Goal: Task Accomplishment & Management: Use online tool/utility

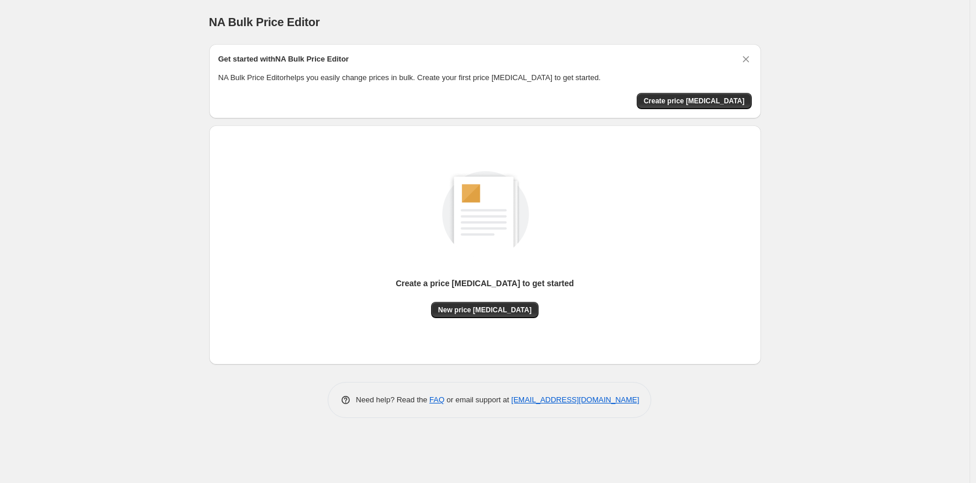
drag, startPoint x: 691, startPoint y: 101, endPoint x: 686, endPoint y: 241, distance: 140.1
click at [686, 240] on div "Get started with NA Bulk Price Editor NA Bulk Price Editor helps you easily cha…" at bounding box center [485, 231] width 552 height 374
click at [680, 251] on div "Create a price [MEDICAL_DATA] to get started New price [MEDICAL_DATA]" at bounding box center [484, 232] width 533 height 172
click at [681, 106] on button "Create price [MEDICAL_DATA]" at bounding box center [694, 101] width 115 height 16
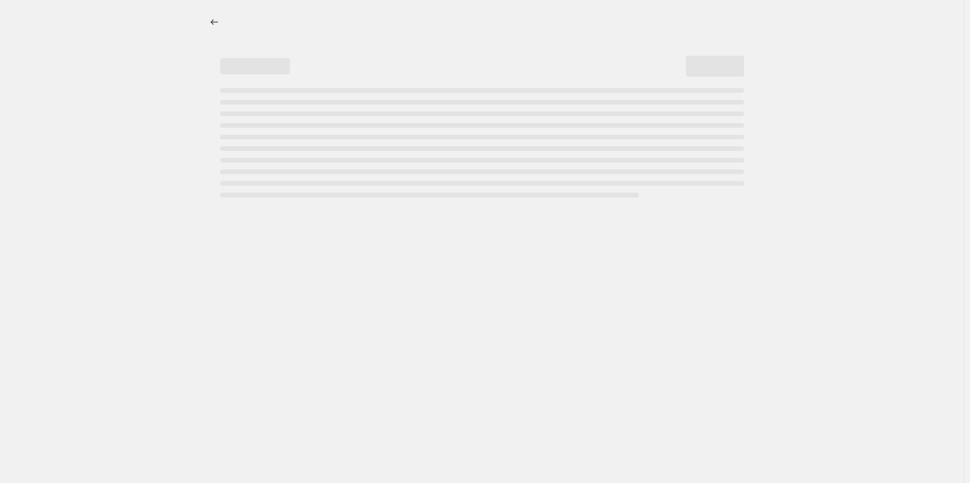
select select "percentage"
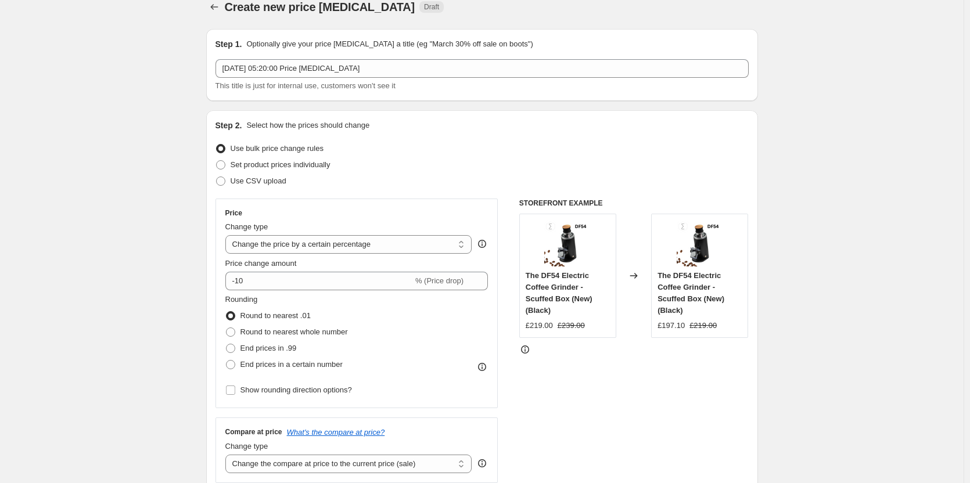
scroll to position [58, 0]
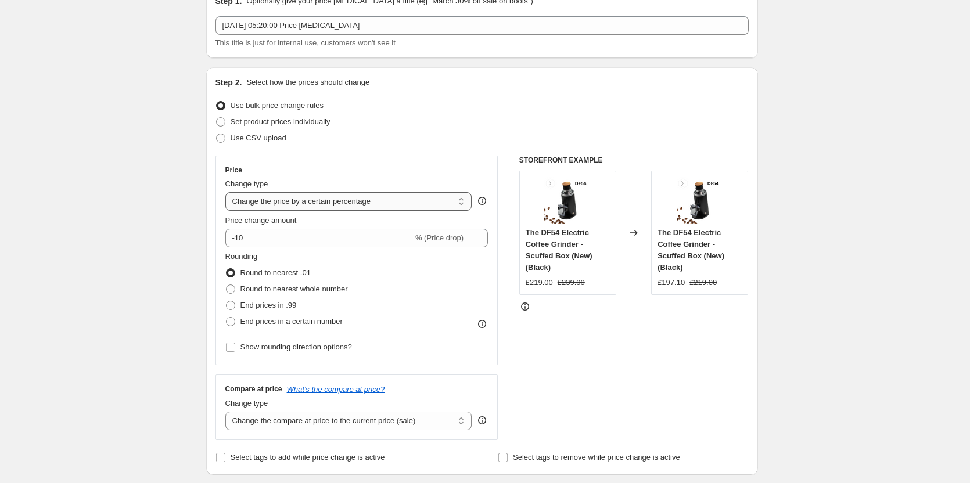
click at [283, 201] on select "Change the price to a certain amount Change the price by a certain amount Chang…" at bounding box center [348, 201] width 247 height 19
click at [228, 192] on select "Change the price to a certain amount Change the price by a certain amount Chang…" at bounding box center [348, 201] width 247 height 19
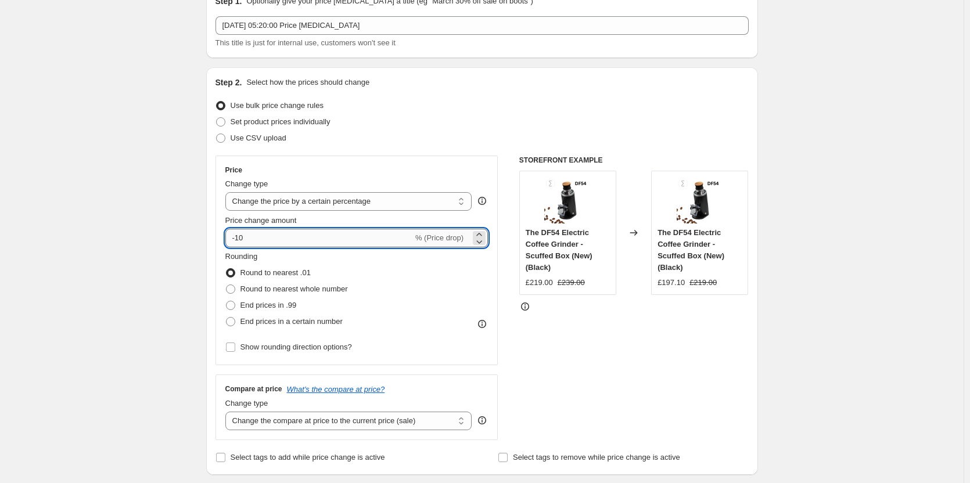
click at [285, 240] on input "-10" at bounding box center [319, 238] width 188 height 19
type input "-1"
type input "-20"
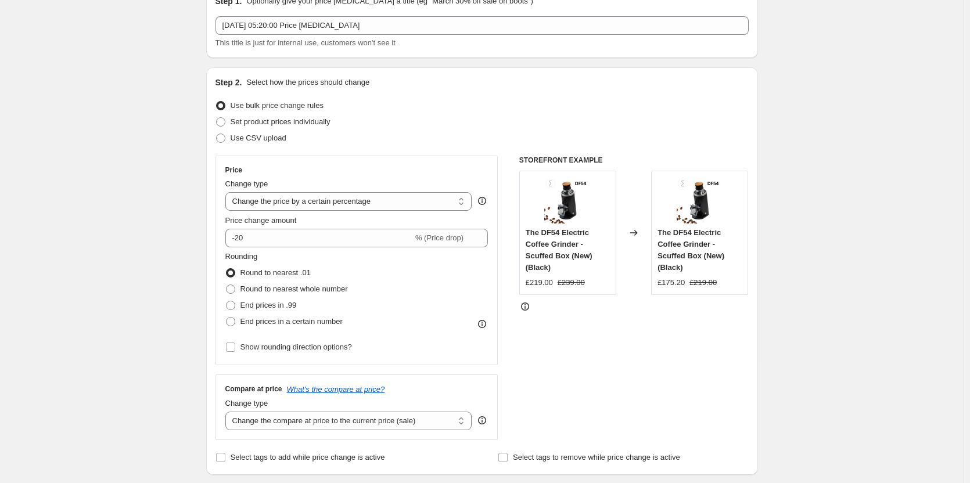
click at [306, 274] on span "Round to nearest .01" at bounding box center [276, 272] width 70 height 9
click at [227, 269] on input "Round to nearest .01" at bounding box center [226, 268] width 1 height 1
click at [342, 289] on span "Round to nearest whole number" at bounding box center [294, 289] width 107 height 9
click at [227, 285] on input "Round to nearest whole number" at bounding box center [226, 285] width 1 height 1
radio input "true"
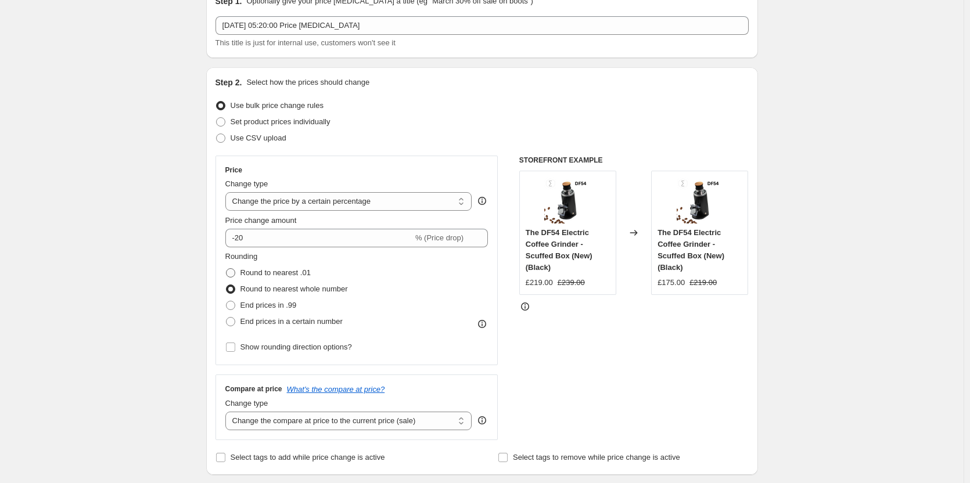
click at [308, 274] on span "Round to nearest .01" at bounding box center [276, 272] width 70 height 9
click at [227, 269] on input "Round to nearest .01" at bounding box center [226, 268] width 1 height 1
radio input "true"
click at [322, 289] on span "Round to nearest whole number" at bounding box center [294, 289] width 107 height 9
click at [227, 285] on input "Round to nearest whole number" at bounding box center [226, 285] width 1 height 1
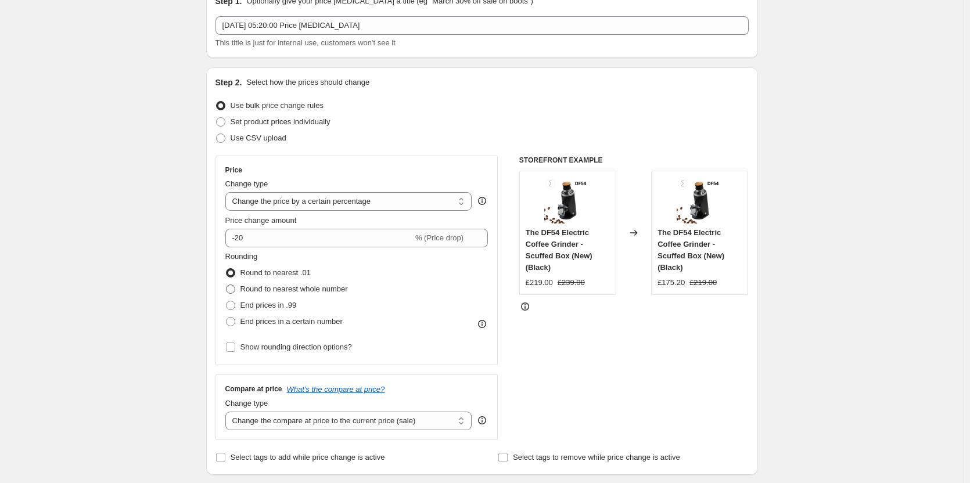
radio input "true"
click at [322, 320] on span "End prices in a certain number" at bounding box center [292, 321] width 102 height 9
click at [227, 318] on input "End prices in a certain number" at bounding box center [226, 317] width 1 height 1
radio input "true"
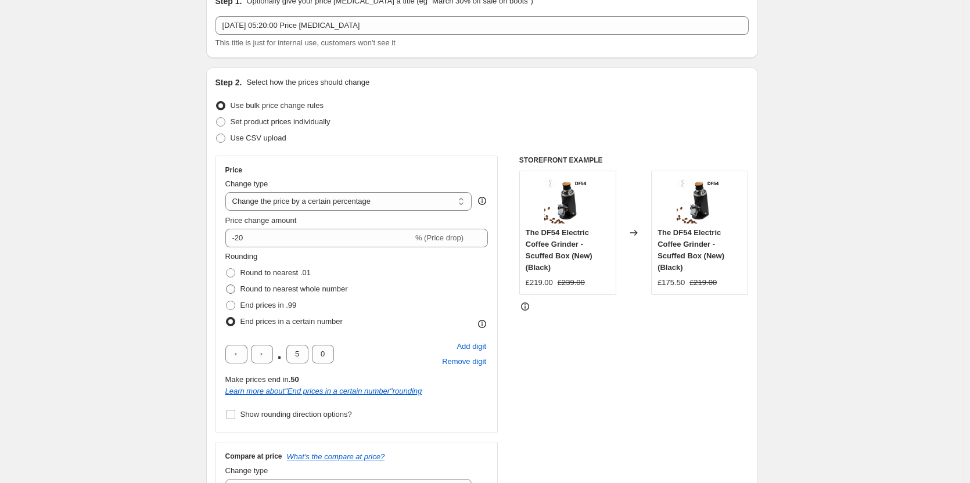
click at [322, 295] on span "Round to nearest whole number" at bounding box center [294, 290] width 107 height 12
click at [227, 285] on input "Round to nearest whole number" at bounding box center [226, 285] width 1 height 1
radio input "true"
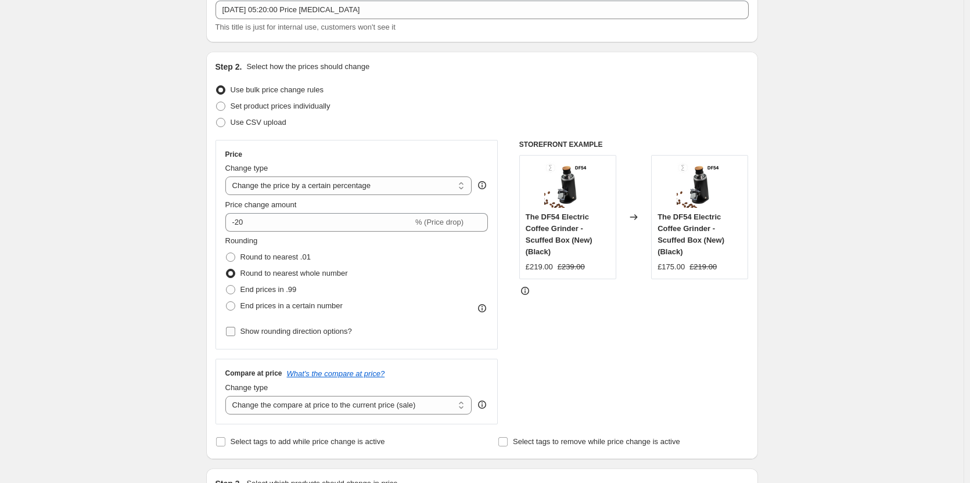
scroll to position [116, 0]
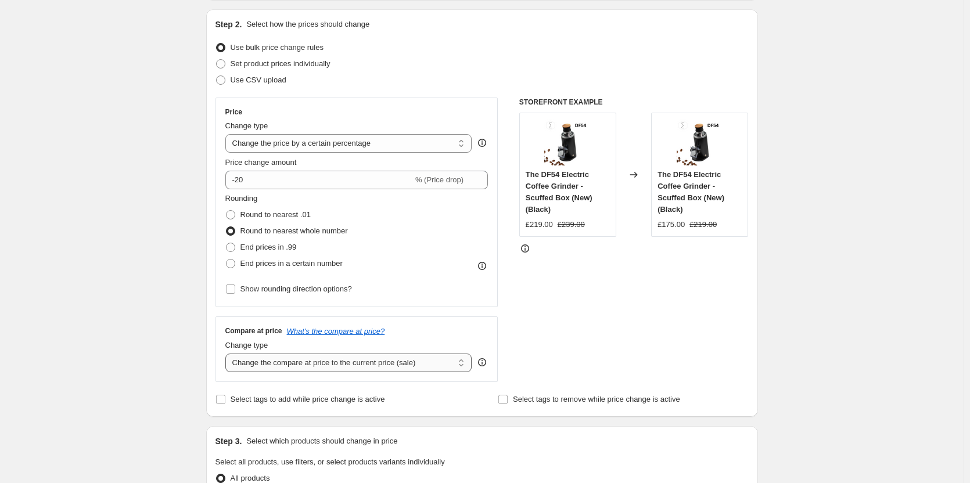
click at [343, 358] on select "Change the compare at price to the current price (sale) Change the compare at p…" at bounding box center [348, 363] width 247 height 19
select select "percentage"
click at [228, 354] on select "Change the compare at price to the current price (sale) Change the compare at p…" at bounding box center [348, 363] width 247 height 19
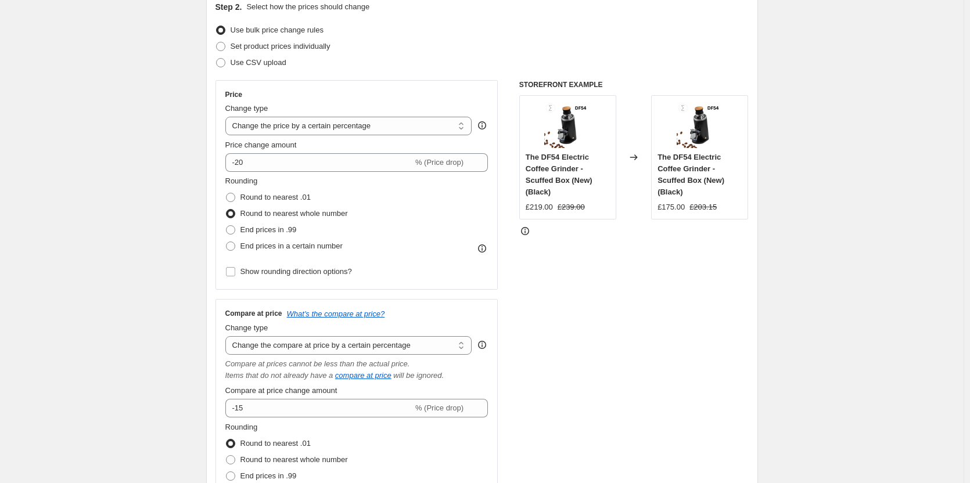
scroll to position [174, 0]
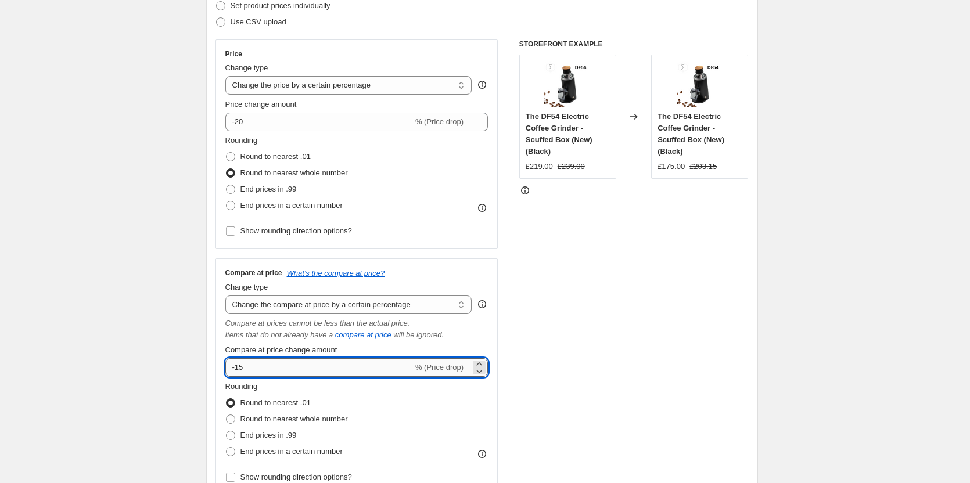
click at [351, 367] on input "-15" at bounding box center [319, 367] width 188 height 19
type input "-10"
click at [336, 99] on div "Price change amount" at bounding box center [356, 105] width 263 height 12
click at [333, 85] on select "Change the price to a certain amount Change the price by a certain amount Chang…" at bounding box center [348, 85] width 247 height 19
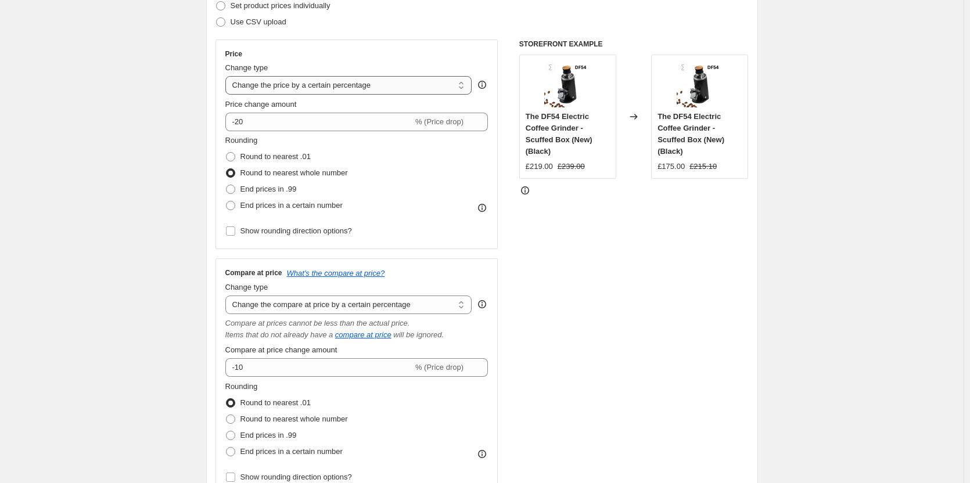
select select "bcap"
click at [228, 76] on select "Change the price to a certain amount Change the price by a certain amount Chang…" at bounding box center [348, 85] width 247 height 19
type input "-12.00"
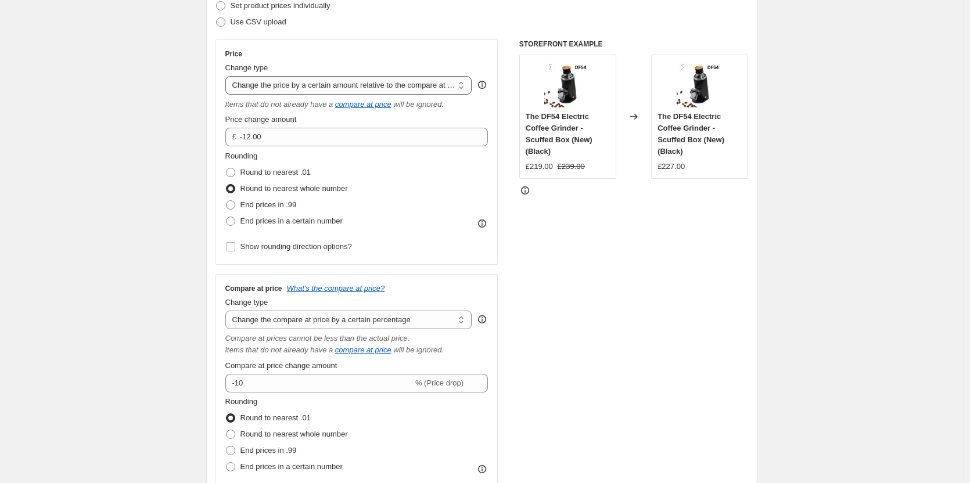
click at [357, 81] on select "Change the price to a certain amount Change the price by a certain amount Chang…" at bounding box center [348, 85] width 247 height 19
click at [228, 76] on select "Change the price to a certain amount Change the price by a certain amount Chang…" at bounding box center [348, 85] width 247 height 19
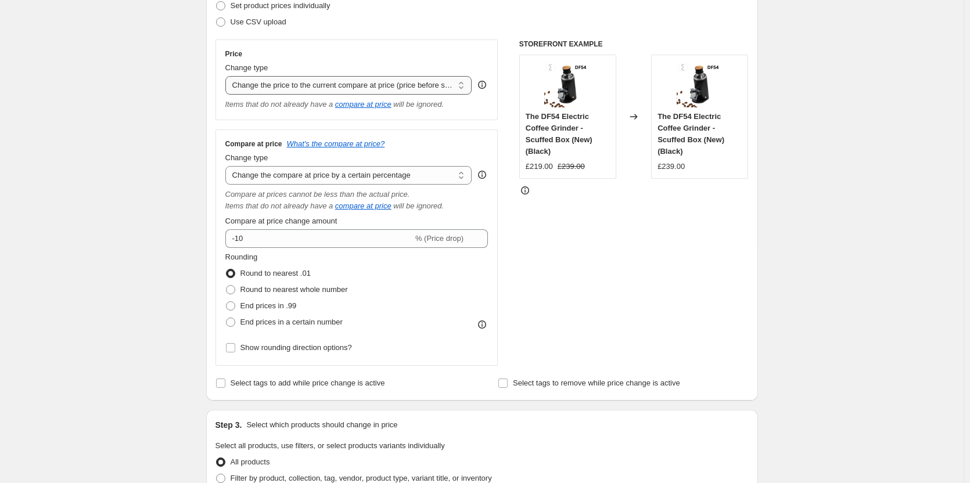
click at [360, 90] on select "Change the price to a certain amount Change the price by a certain amount Chang…" at bounding box center [348, 85] width 247 height 19
select select "percentage"
click at [228, 76] on select "Change the price to a certain amount Change the price by a certain amount Chang…" at bounding box center [348, 85] width 247 height 19
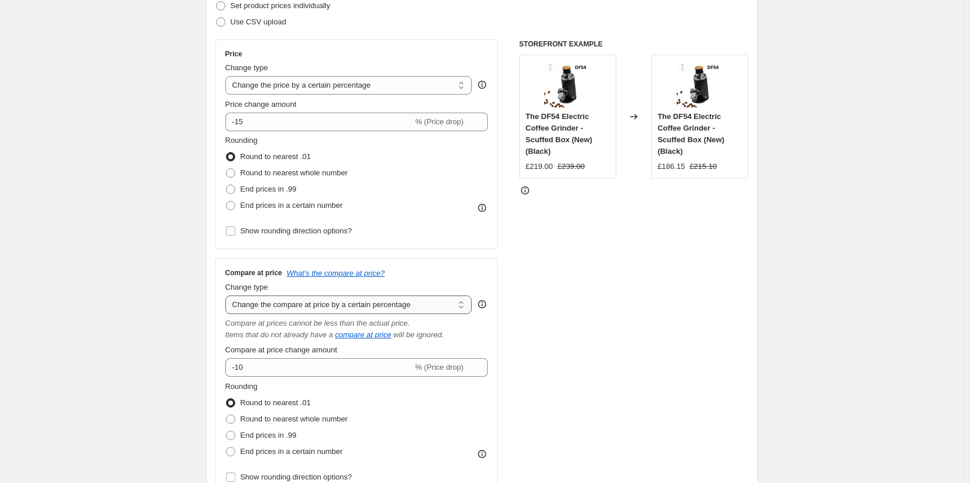
click at [406, 301] on select "Change the compare at price to the current price (sale) Change the compare at p…" at bounding box center [348, 305] width 247 height 19
click at [228, 296] on select "Change the compare at price to the current price (sale) Change the compare at p…" at bounding box center [348, 305] width 247 height 19
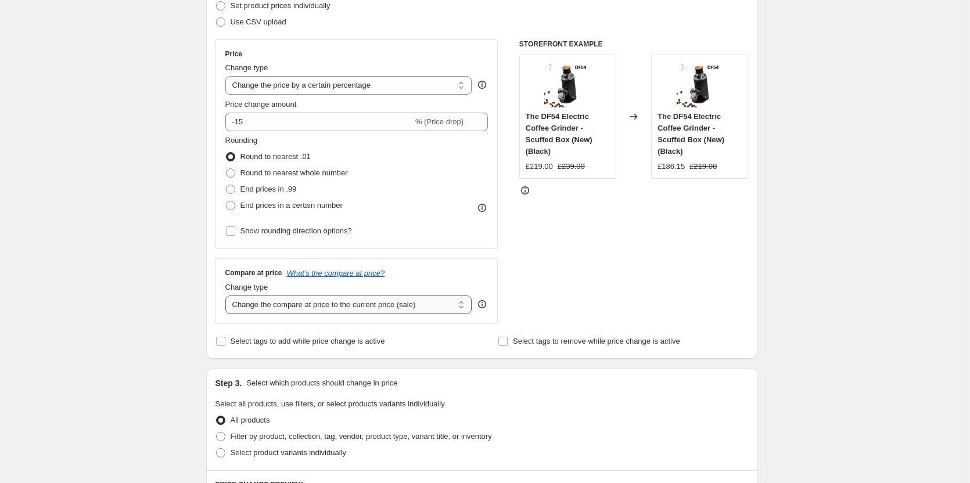
click at [396, 300] on select "Change the compare at price to the current price (sale) Change the compare at p…" at bounding box center [348, 305] width 247 height 19
click at [228, 296] on select "Change the compare at price to the current price (sale) Change the compare at p…" at bounding box center [348, 305] width 247 height 19
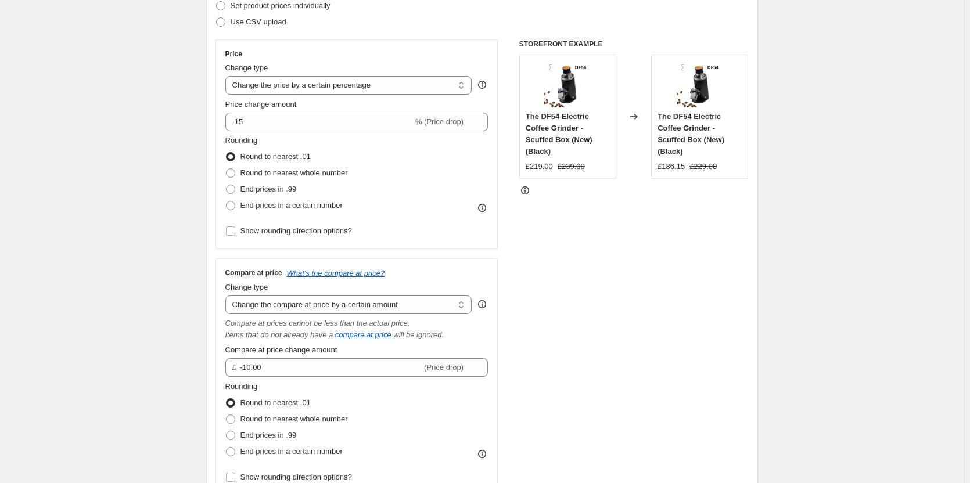
click at [303, 356] on label "Compare at price change amount" at bounding box center [281, 351] width 112 height 12
click at [303, 358] on input "-10.00" at bounding box center [331, 367] width 182 height 19
click at [308, 362] on input "-10.00" at bounding box center [331, 367] width 182 height 19
click at [407, 304] on select "Change the compare at price to the current price (sale) Change the compare at p…" at bounding box center [348, 305] width 247 height 19
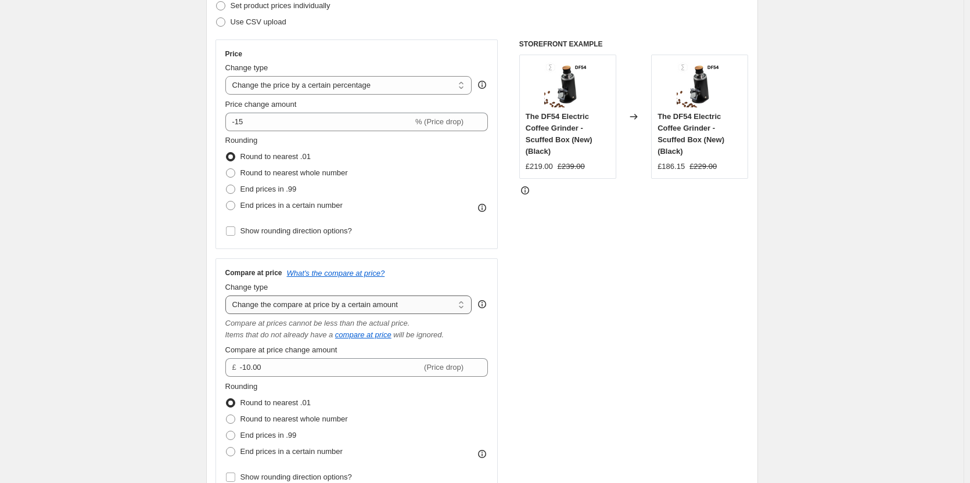
select select "percentage"
click at [228, 296] on select "Change the compare at price to the current price (sale) Change the compare at p…" at bounding box center [348, 305] width 247 height 19
click at [308, 376] on input "-15" at bounding box center [319, 367] width 188 height 19
click at [308, 375] on input "-15" at bounding box center [319, 367] width 188 height 19
type input "-1"
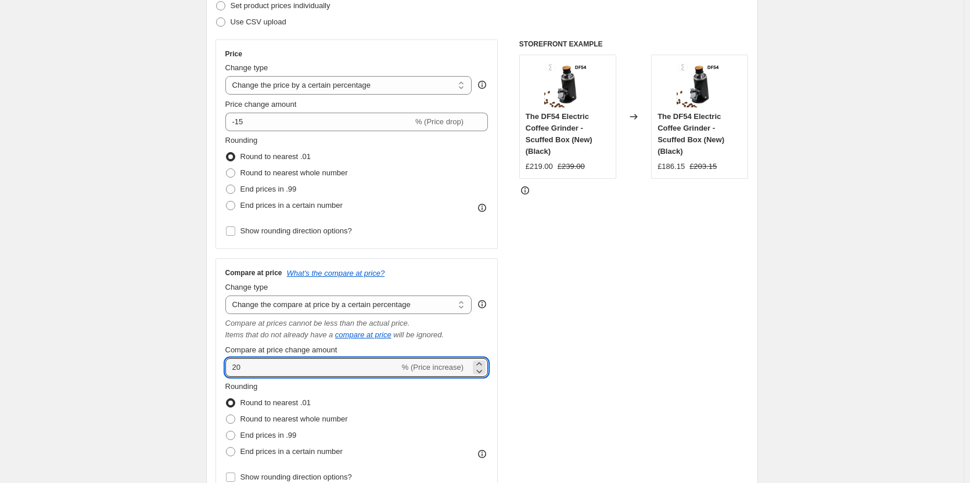
type input "20"
click at [507, 307] on div "Price Change type Change the price to a certain amount Change the price by a ce…" at bounding box center [482, 268] width 533 height 456
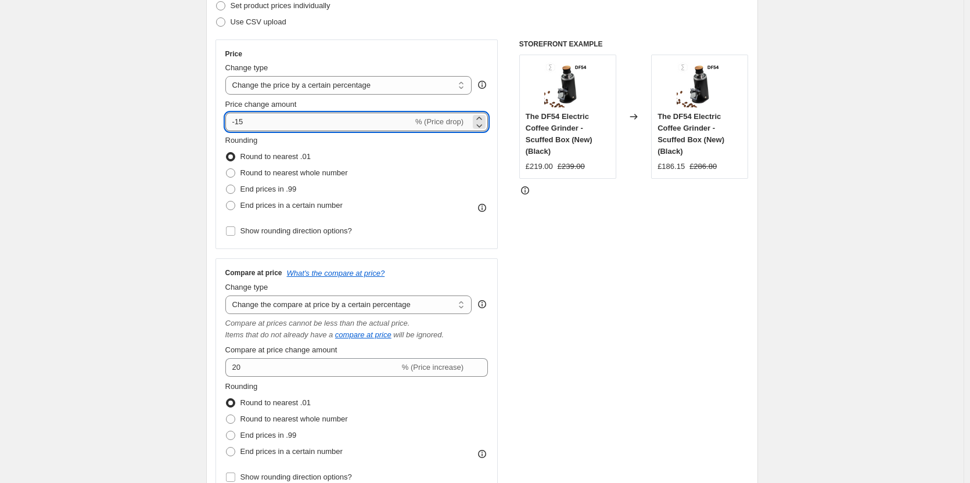
click at [331, 120] on input "-15" at bounding box center [319, 122] width 188 height 19
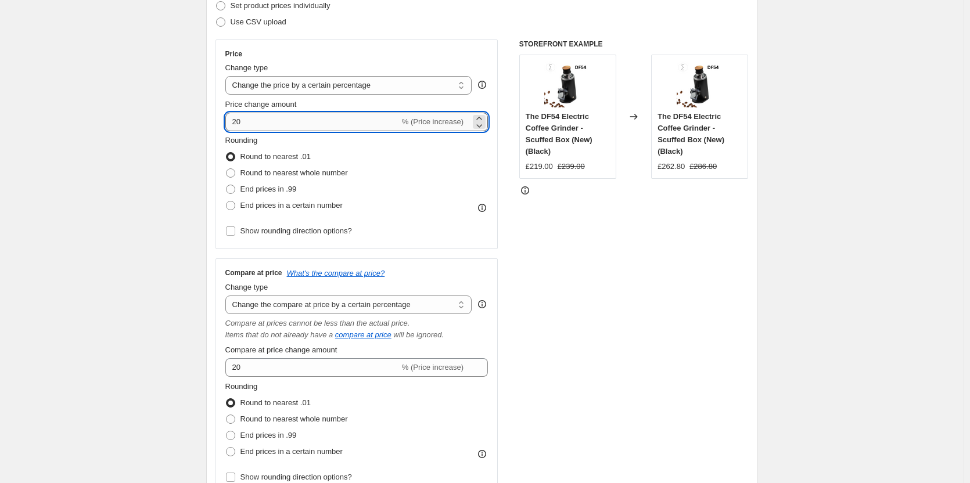
click at [321, 121] on input "20" at bounding box center [312, 122] width 174 height 19
type input "2"
type input "-20"
click at [290, 360] on input "20" at bounding box center [312, 367] width 174 height 19
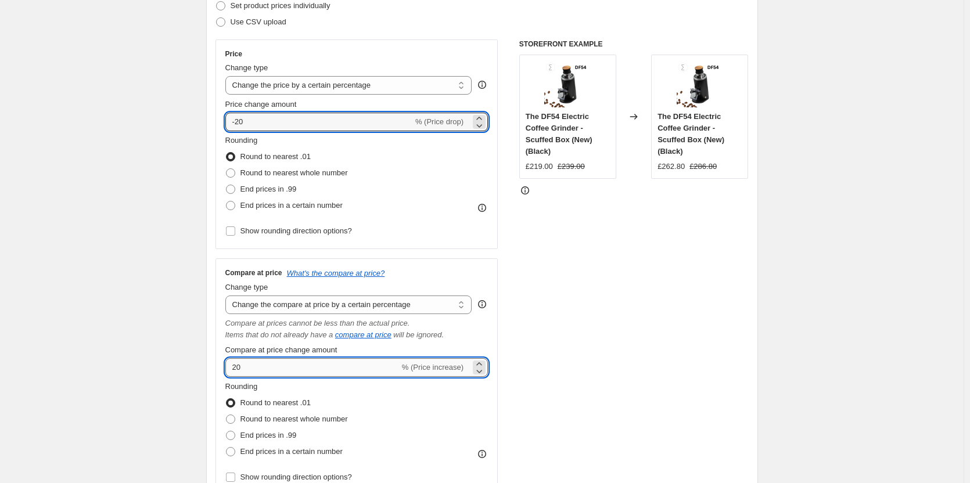
click at [290, 360] on input "20" at bounding box center [312, 367] width 174 height 19
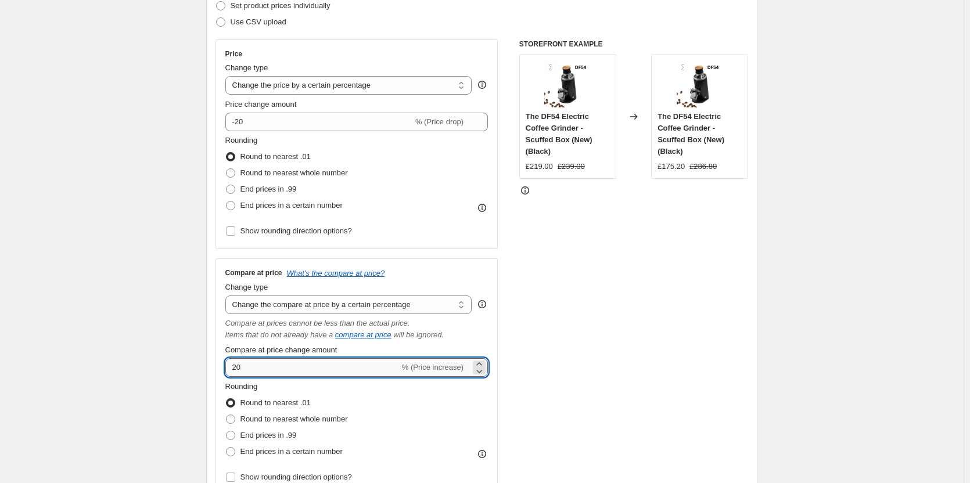
type input "2"
type input "-2"
type input "-20"
click at [659, 364] on div "STOREFRONT EXAMPLE The DF54 Electric Coffee Grinder - Scuffed Box (New) (Black)…" at bounding box center [633, 268] width 229 height 456
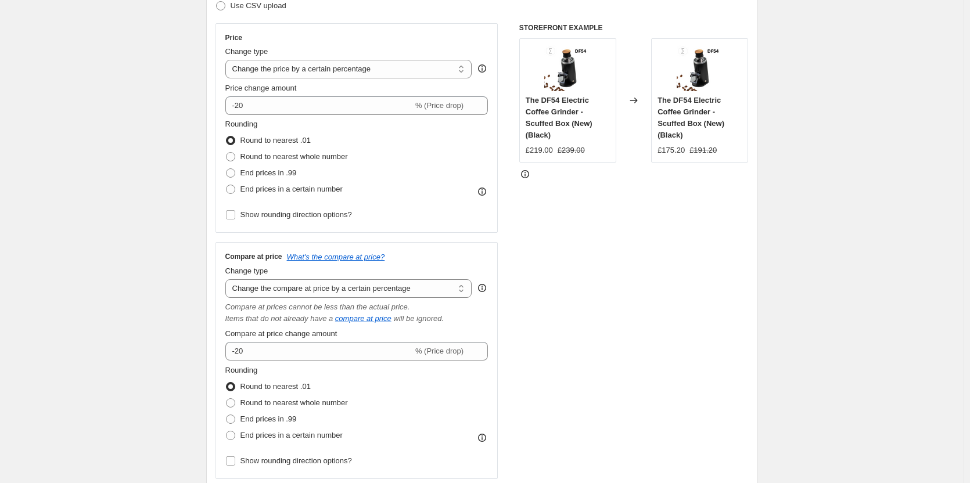
scroll to position [232, 0]
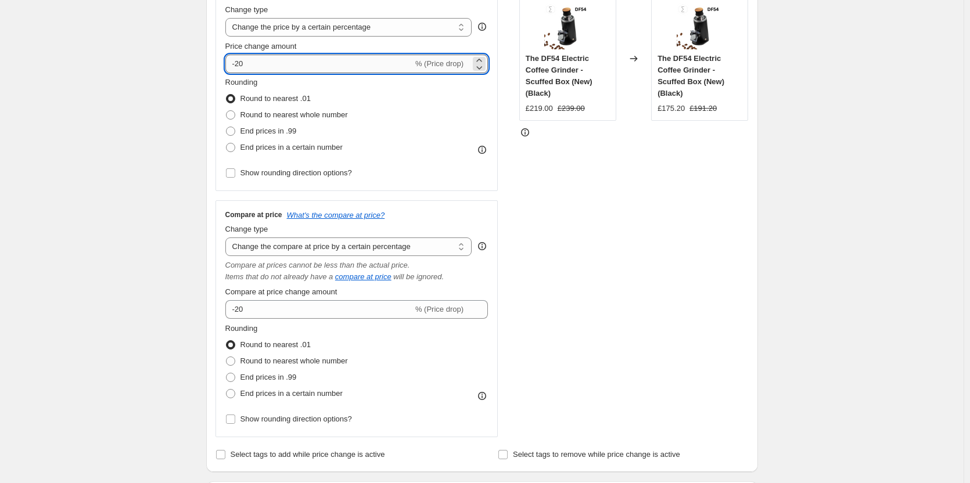
click at [391, 73] on input "-20" at bounding box center [319, 64] width 188 height 19
type input "-2"
type input "-0"
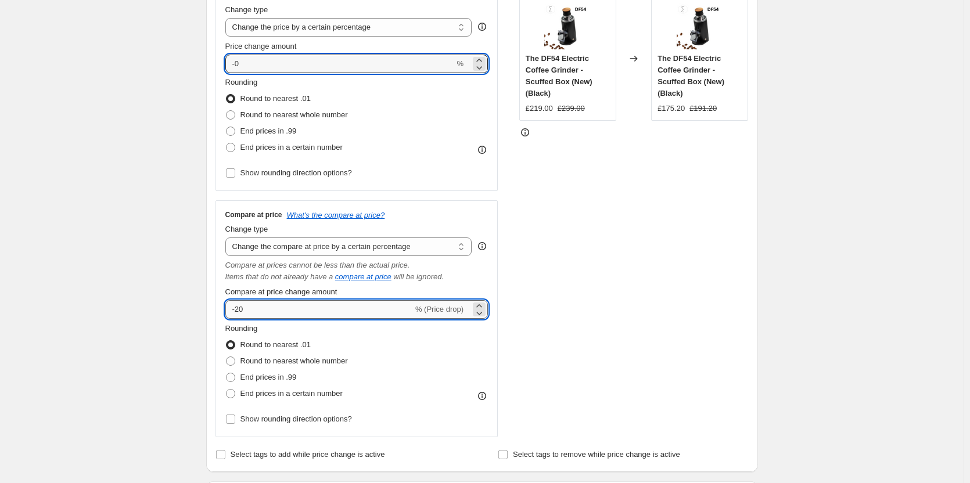
click at [316, 318] on input "-20" at bounding box center [319, 309] width 188 height 19
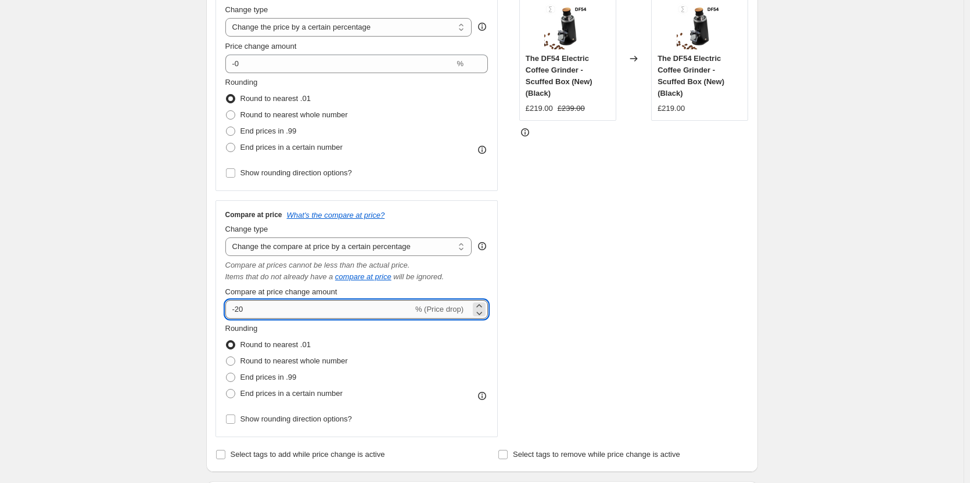
click at [316, 318] on input "-20" at bounding box center [319, 309] width 188 height 19
type input "-2"
type input "-0"
click at [616, 241] on div "STOREFRONT EXAMPLE The DF54 Electric Coffee Grinder - Scuffed Box (New) (Black)…" at bounding box center [633, 209] width 229 height 456
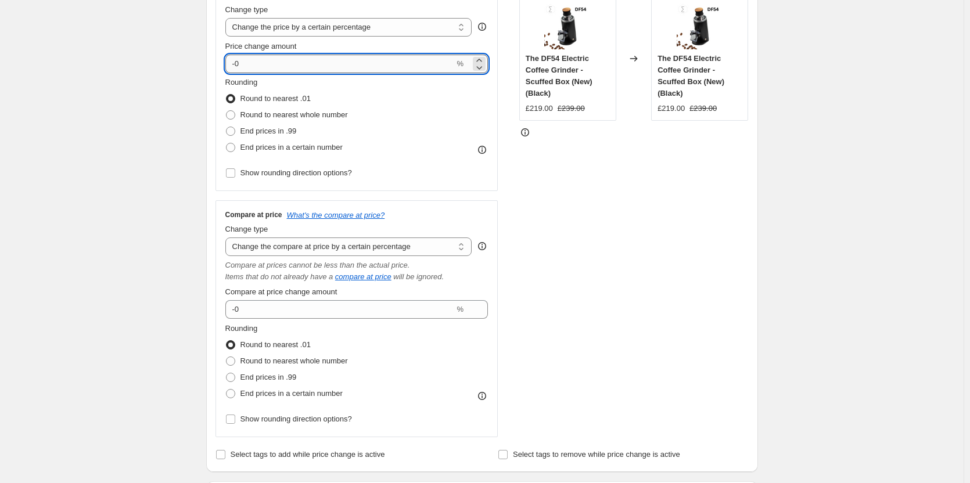
click at [325, 62] on input "-0" at bounding box center [339, 64] width 229 height 19
type input "-20"
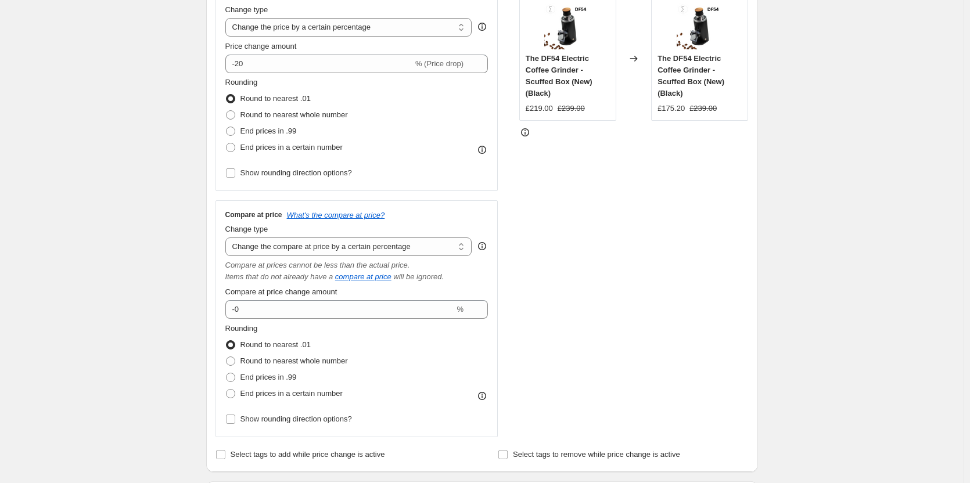
click at [579, 167] on div "STOREFRONT EXAMPLE The DF54 Electric Coffee Grinder - Scuffed Box (New) (Black)…" at bounding box center [633, 209] width 229 height 456
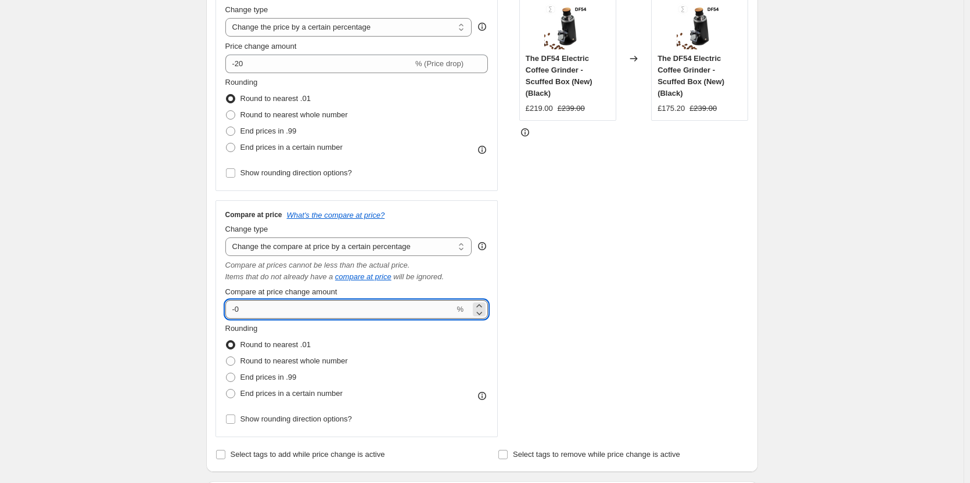
click at [387, 302] on input "-0" at bounding box center [339, 309] width 229 height 19
type input "-20"
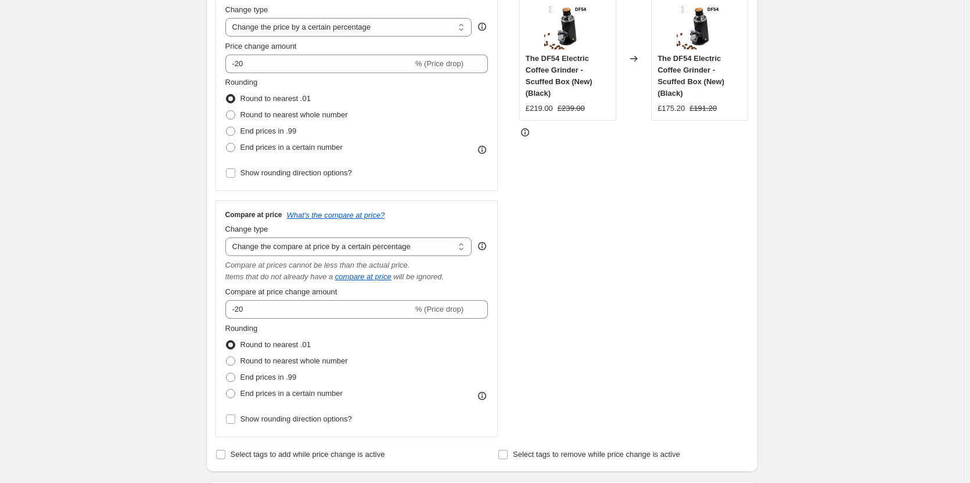
click at [605, 295] on div "STOREFRONT EXAMPLE The DF54 Electric Coffee Grinder - Scuffed Box (New) (Black)…" at bounding box center [633, 209] width 229 height 456
click at [408, 31] on select "Change the price to a certain amount Change the price by a certain amount Chang…" at bounding box center [348, 27] width 247 height 19
click at [228, 18] on select "Change the price to a certain amount Change the price by a certain amount Chang…" at bounding box center [348, 27] width 247 height 19
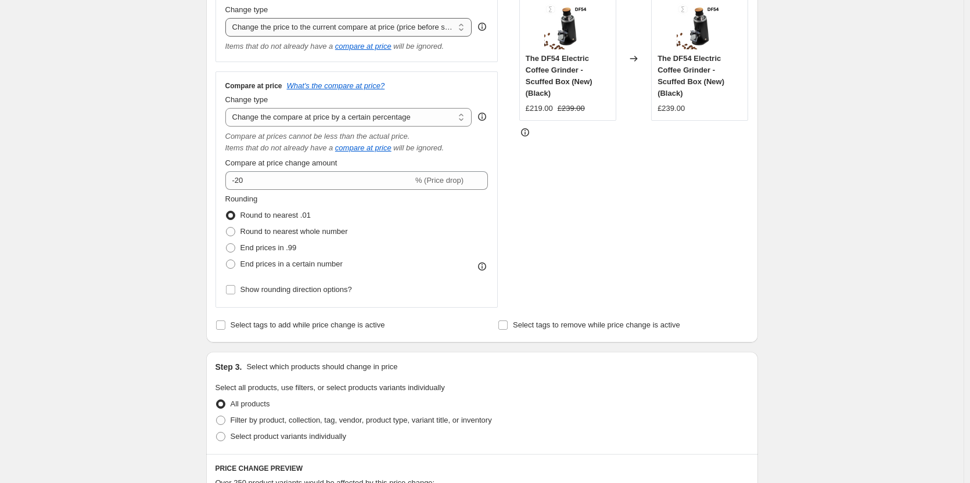
click at [421, 34] on select "Change the price to a certain amount Change the price by a certain amount Chang…" at bounding box center [348, 27] width 247 height 19
click at [228, 18] on select "Change the price to a certain amount Change the price by a certain amount Chang…" at bounding box center [348, 27] width 247 height 19
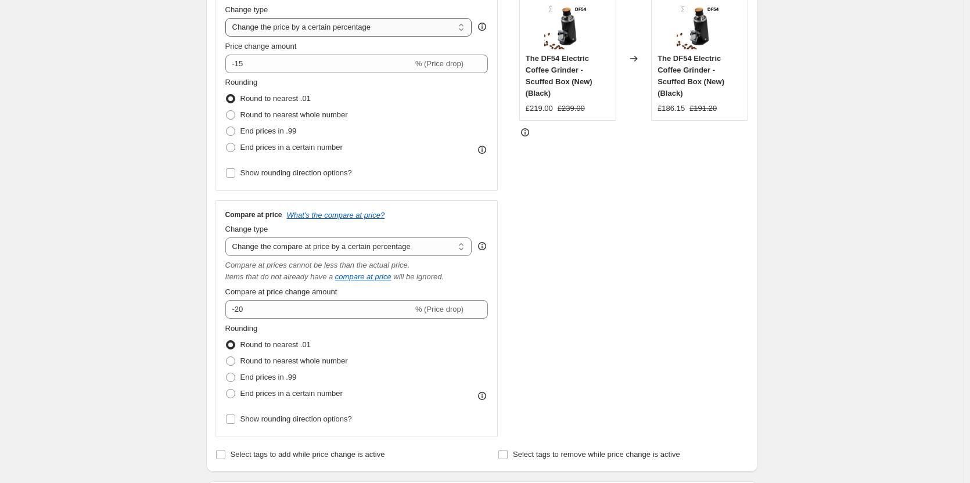
click at [412, 30] on select "Change the price to a certain amount Change the price by a certain amount Chang…" at bounding box center [348, 27] width 247 height 19
select select "pcap"
click at [228, 18] on select "Change the price to a certain amount Change the price by a certain amount Chang…" at bounding box center [348, 27] width 247 height 19
type input "-20"
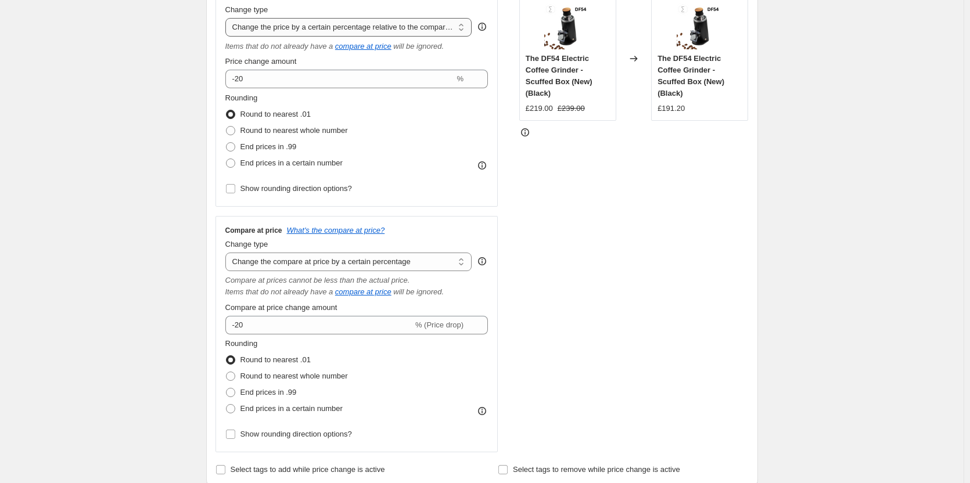
click at [387, 27] on select "Change the price to a certain amount Change the price by a certain amount Chang…" at bounding box center [348, 27] width 247 height 19
click at [228, 18] on select "Change the price to a certain amount Change the price by a certain amount Chang…" at bounding box center [348, 27] width 247 height 19
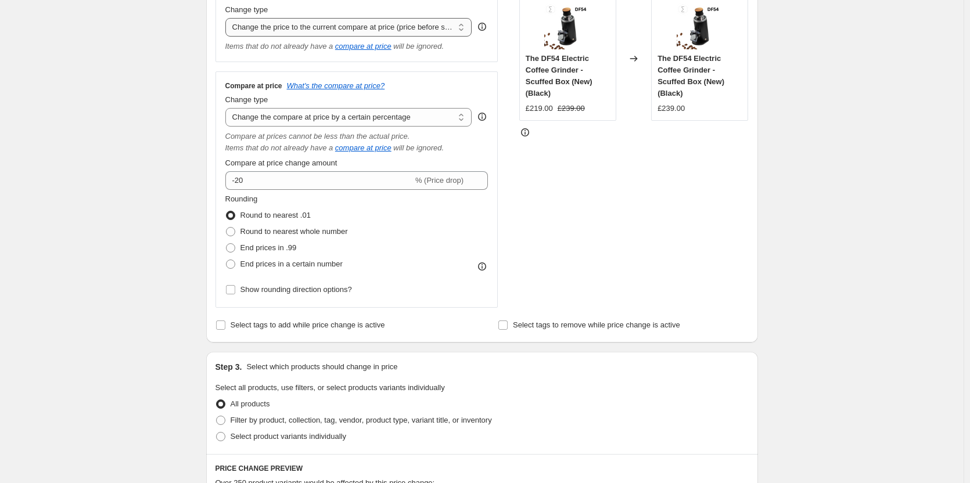
click at [373, 23] on select "Change the price to a certain amount Change the price by a certain amount Chang…" at bounding box center [348, 27] width 247 height 19
select select "percentage"
click at [228, 18] on select "Change the price to a certain amount Change the price by a certain amount Chang…" at bounding box center [348, 27] width 247 height 19
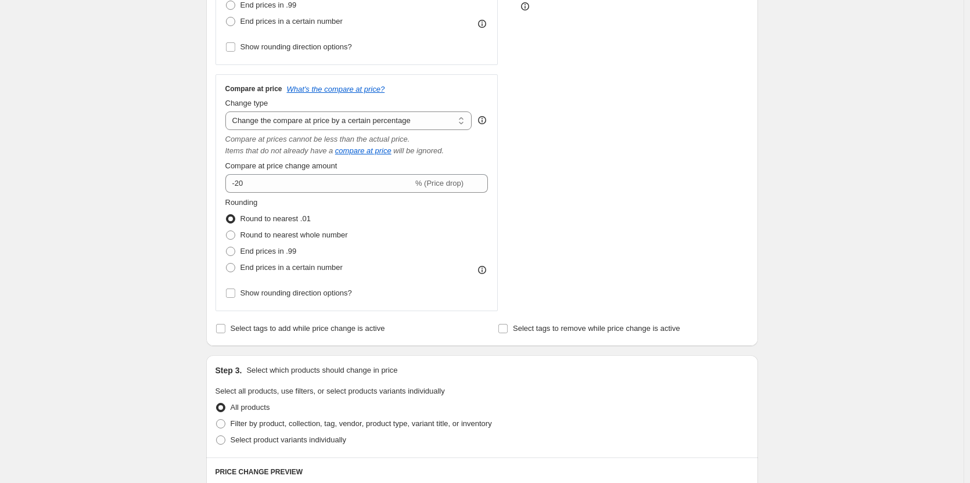
scroll to position [349, 0]
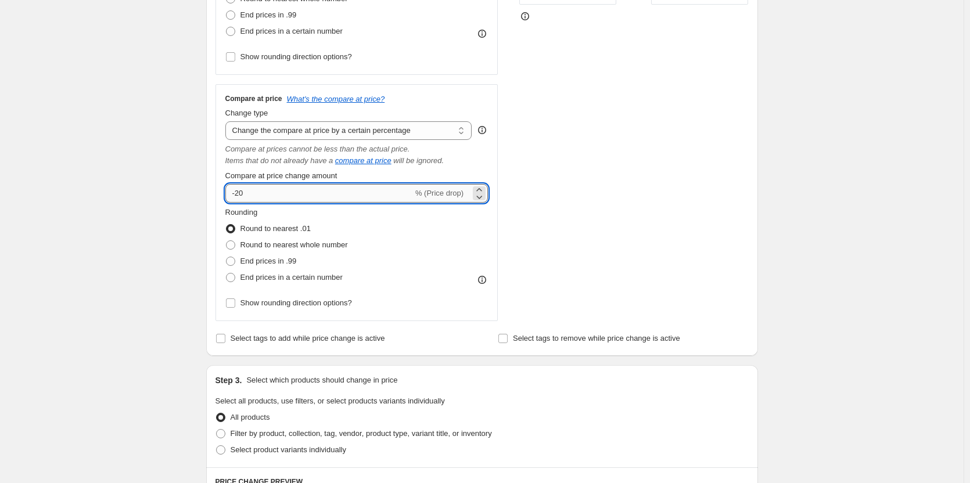
click at [313, 192] on input "-20" at bounding box center [319, 193] width 188 height 19
type input "-2"
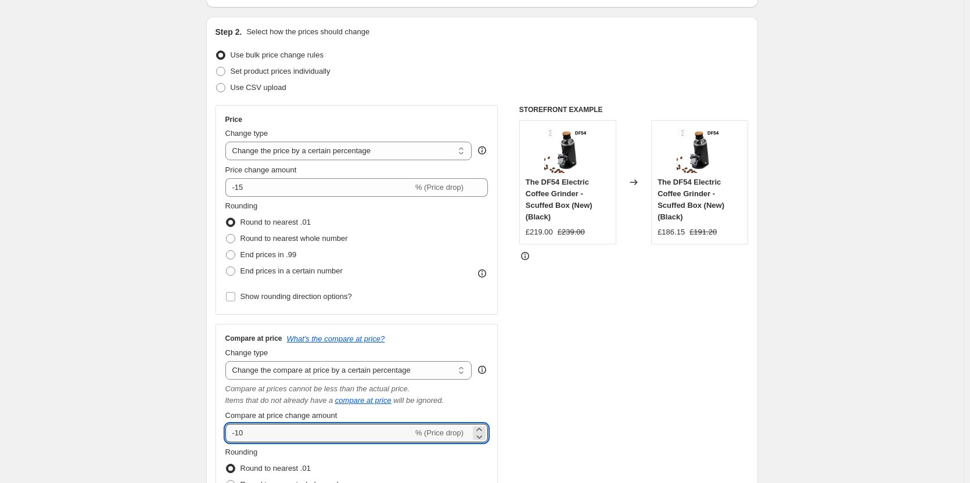
scroll to position [58, 0]
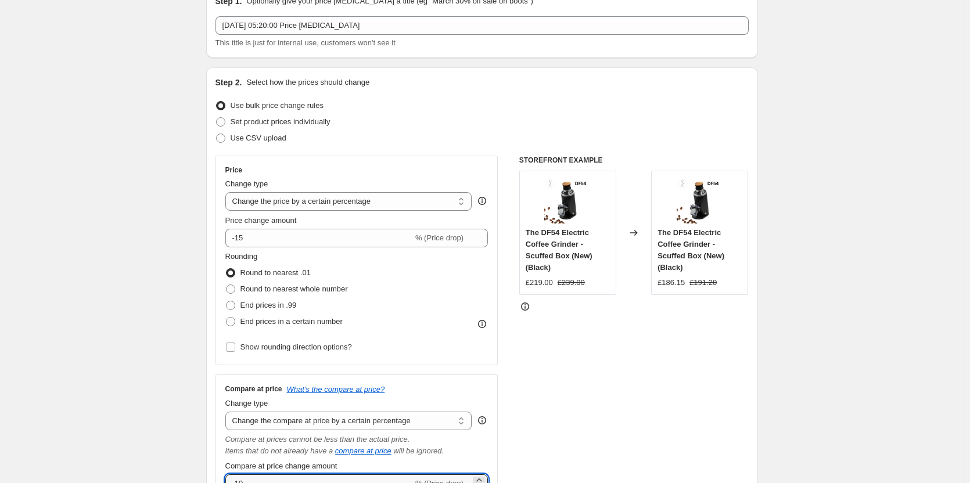
type input "-10"
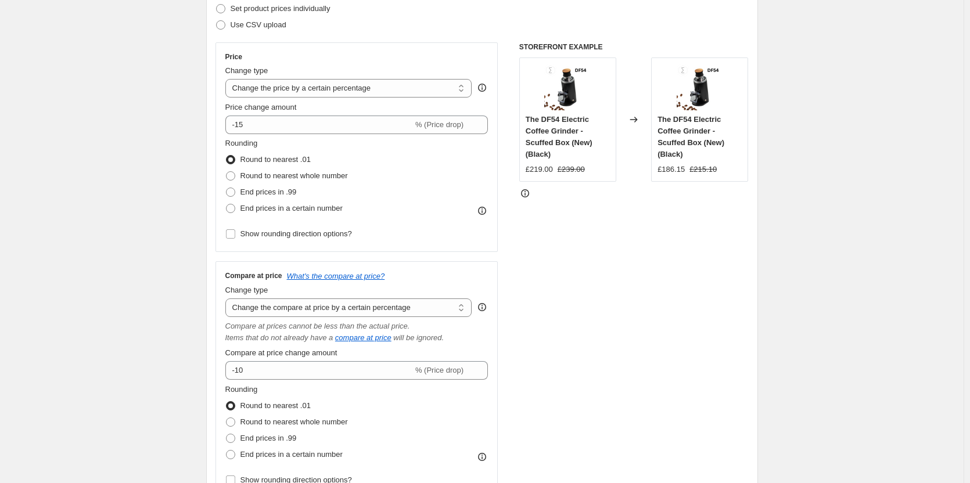
scroll to position [174, 0]
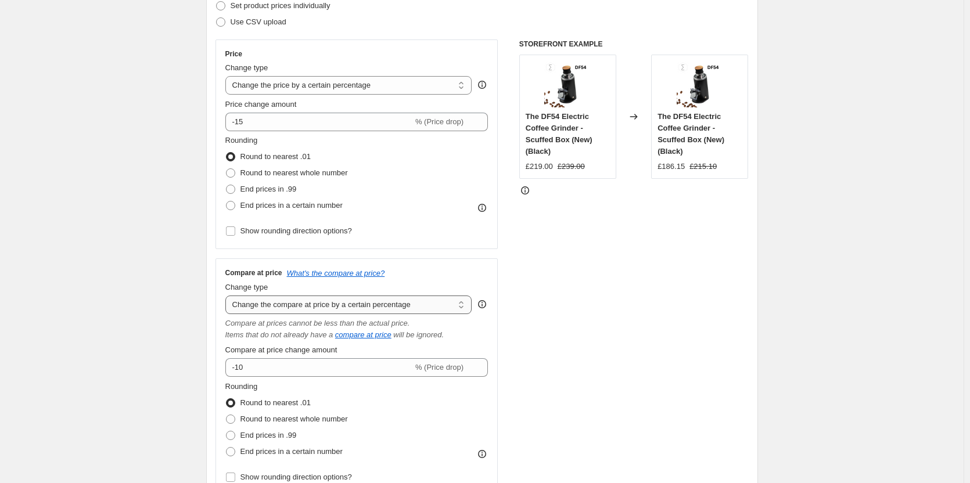
click at [448, 304] on select "Change the compare at price to the current price (sale) Change the compare at p…" at bounding box center [348, 305] width 247 height 19
click at [228, 296] on select "Change the compare at price to the current price (sale) Change the compare at p…" at bounding box center [348, 305] width 247 height 19
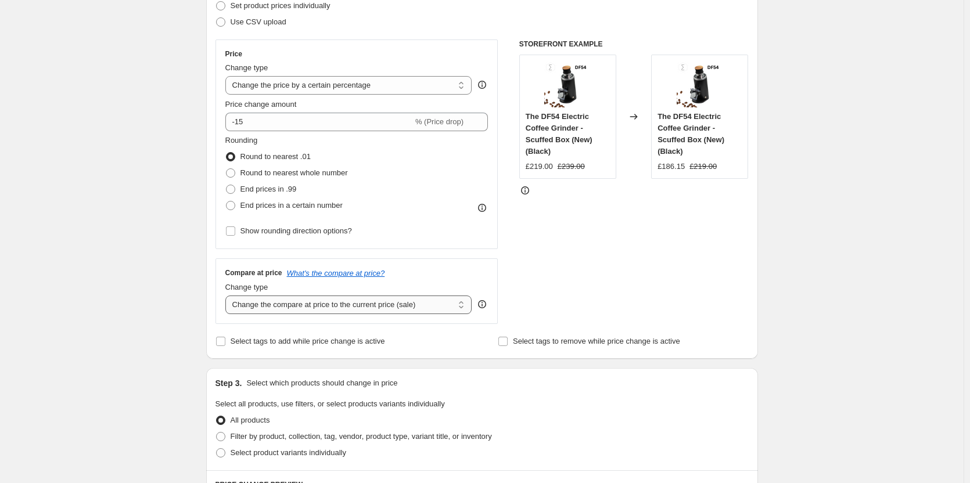
click at [425, 306] on select "Change the compare at price to the current price (sale) Change the compare at p…" at bounding box center [348, 305] width 247 height 19
click at [228, 296] on select "Change the compare at price to the current price (sale) Change the compare at p…" at bounding box center [348, 305] width 247 height 19
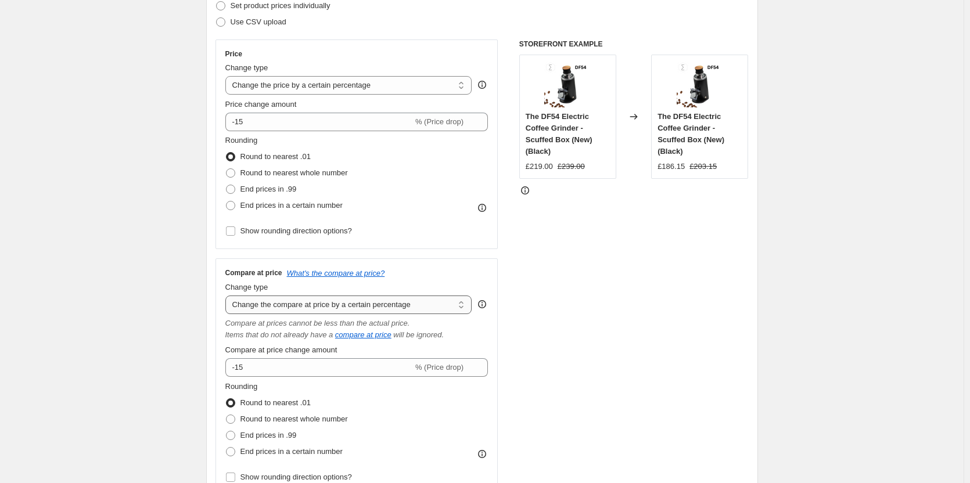
click at [455, 303] on select "Change the compare at price to the current price (sale) Change the compare at p…" at bounding box center [348, 305] width 247 height 19
select select "bp"
click at [228, 296] on select "Change the compare at price to the current price (sale) Change the compare at p…" at bounding box center [348, 305] width 247 height 19
type input "12.00"
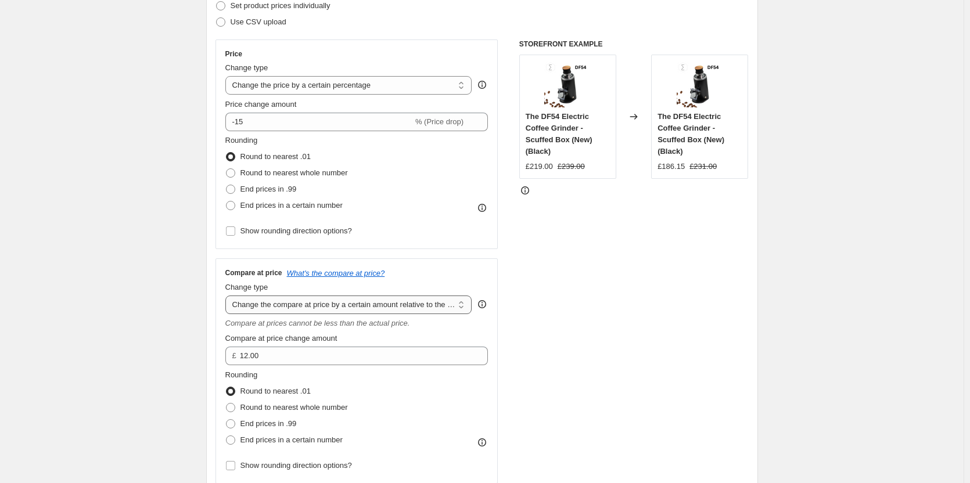
click at [419, 307] on select "Change the compare at price to the current price (sale) Change the compare at p…" at bounding box center [348, 305] width 247 height 19
select select "percentage"
click at [228, 296] on select "Change the compare at price to the current price (sale) Change the compare at p…" at bounding box center [348, 305] width 247 height 19
type input "-15"
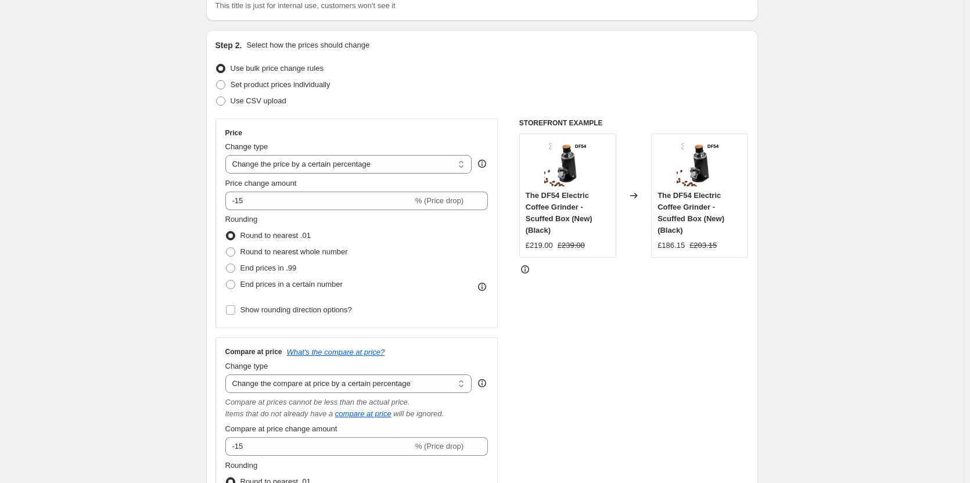
scroll to position [48, 0]
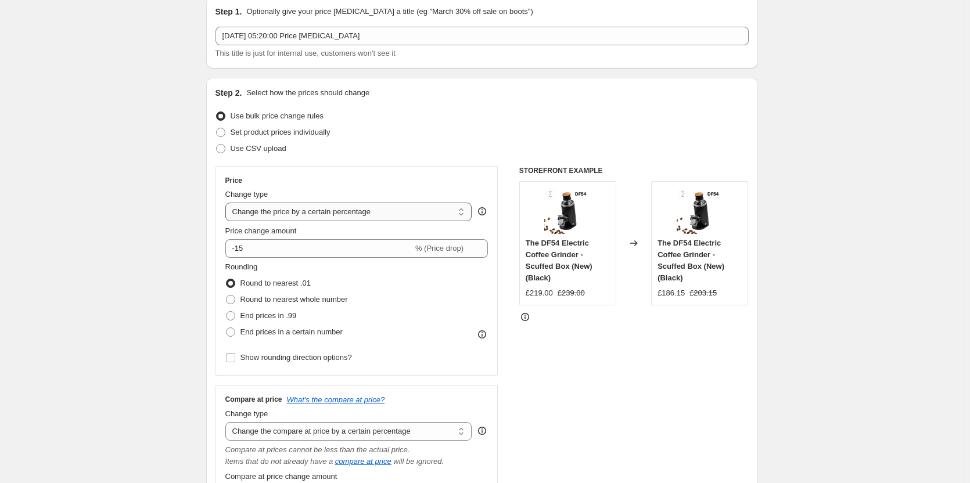
click at [448, 214] on select "Change the price to a certain amount Change the price by a certain amount Chang…" at bounding box center [348, 212] width 247 height 19
click at [228, 203] on select "Change the price to a certain amount Change the price by a certain amount Chang…" at bounding box center [348, 212] width 247 height 19
click at [529, 318] on icon at bounding box center [525, 317] width 8 height 8
click at [378, 426] on select "Change the compare at price to the current price (sale) Change the compare at p…" at bounding box center [348, 431] width 247 height 19
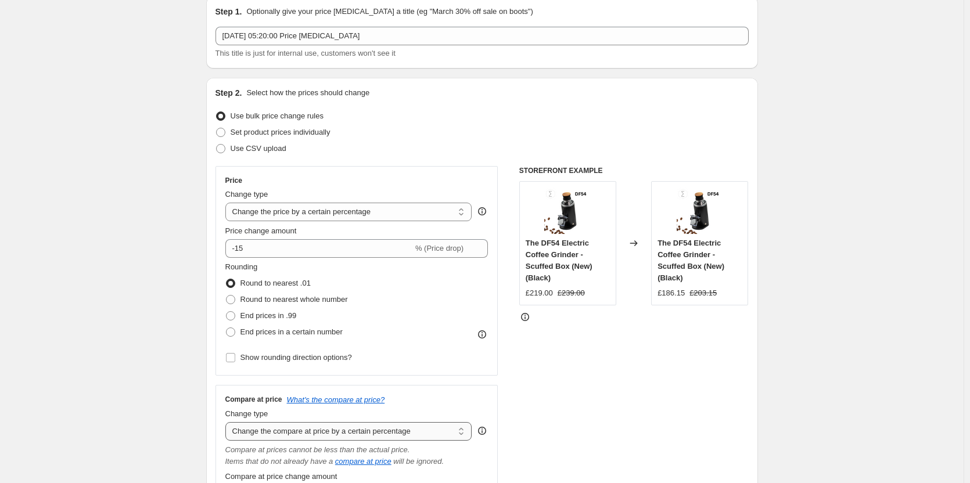
select select "by"
click at [228, 422] on select "Change the compare at price to the current price (sale) Change the compare at p…" at bounding box center [348, 431] width 247 height 19
type input "-10.00"
drag, startPoint x: 407, startPoint y: 436, endPoint x: 403, endPoint y: 424, distance: 12.7
click at [407, 436] on select "Change the compare at price to the current price (sale) Change the compare at p…" at bounding box center [348, 431] width 247 height 19
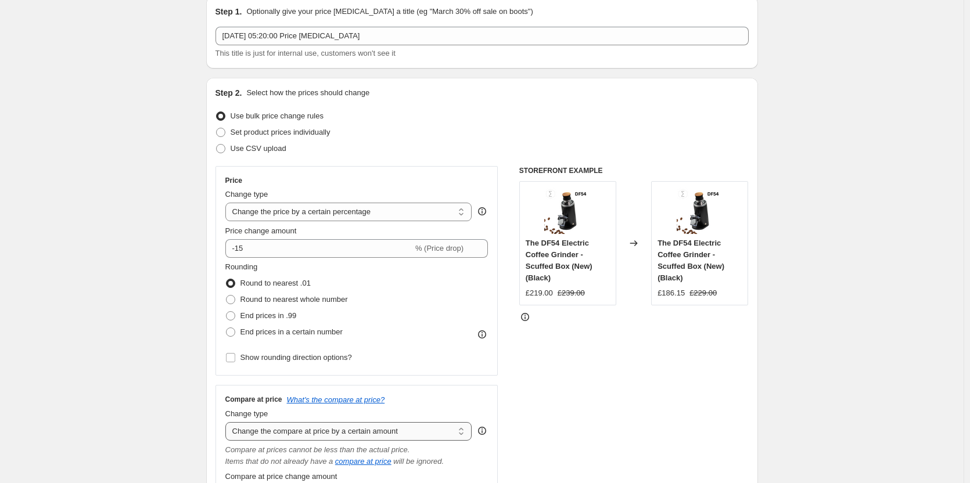
select select "percentage"
click at [228, 422] on select "Change the compare at price to the current price (sale) Change the compare at p…" at bounding box center [348, 431] width 247 height 19
type input "-15"
click at [642, 385] on div "STOREFRONT EXAMPLE The DF54 Electric Coffee Grinder - Scuffed Box (New) (Black)…" at bounding box center [633, 394] width 229 height 456
click at [433, 213] on select "Change the price to a certain amount Change the price by a certain amount Chang…" at bounding box center [348, 212] width 247 height 19
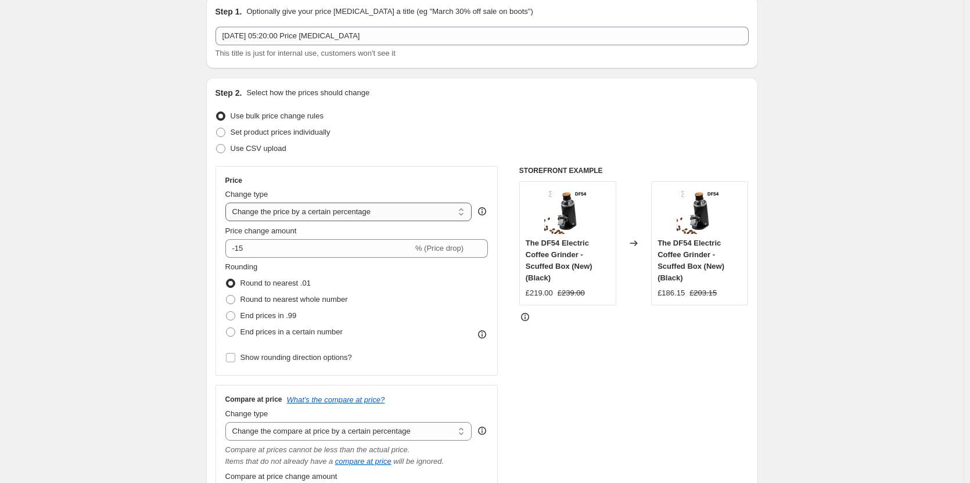
select select "to"
click at [228, 203] on select "Change the price to a certain amount Change the price by a certain amount Chang…" at bounding box center [348, 212] width 247 height 19
type input "80.00"
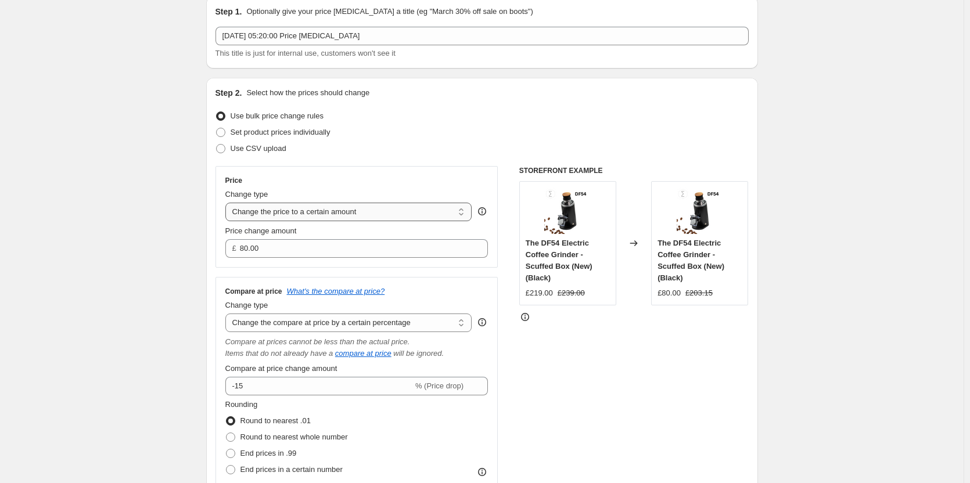
click at [412, 203] on select "Change the price to a certain amount Change the price by a certain amount Chang…" at bounding box center [348, 212] width 247 height 19
select select "percentage"
click at [228, 203] on select "Change the price to a certain amount Change the price by a certain amount Chang…" at bounding box center [348, 212] width 247 height 19
type input "-15"
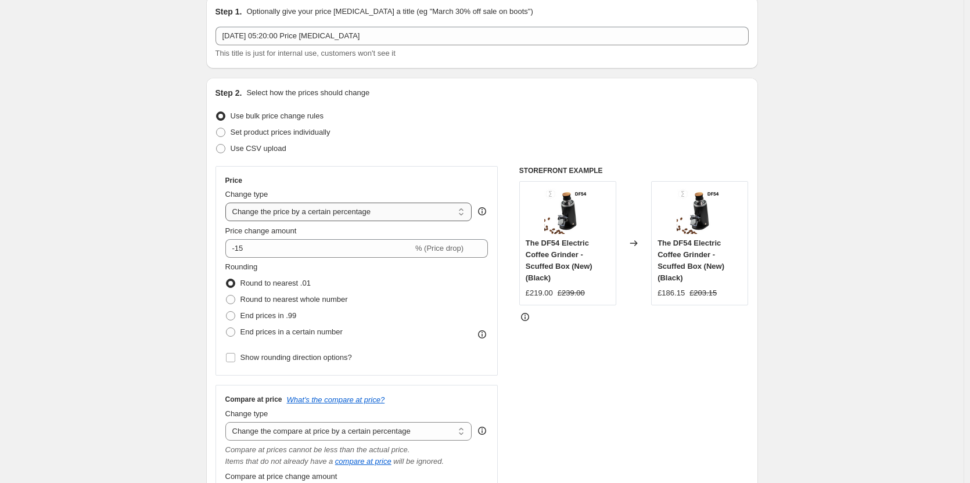
click at [408, 203] on select "Change the price to a certain amount Change the price by a certain amount Chang…" at bounding box center [348, 212] width 247 height 19
click at [448, 171] on div "Price Change type Change the price to a certain amount Change the price by a ce…" at bounding box center [357, 271] width 283 height 210
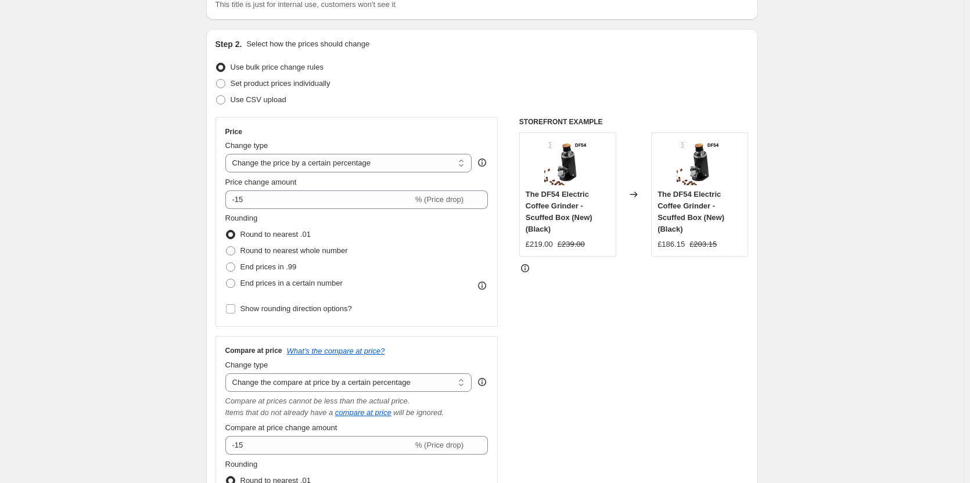
scroll to position [106, 0]
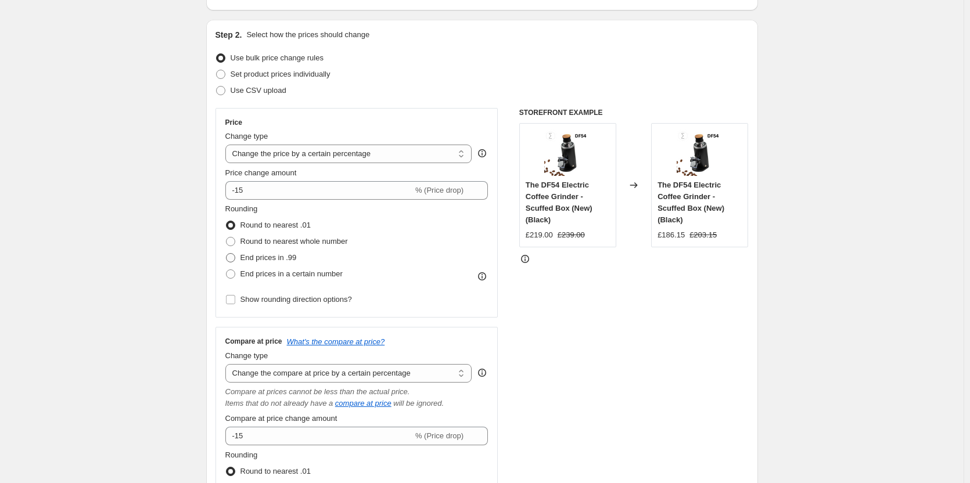
click at [296, 253] on span "End prices in .99" at bounding box center [269, 257] width 56 height 9
click at [227, 253] on input "End prices in .99" at bounding box center [226, 253] width 1 height 1
radio input "true"
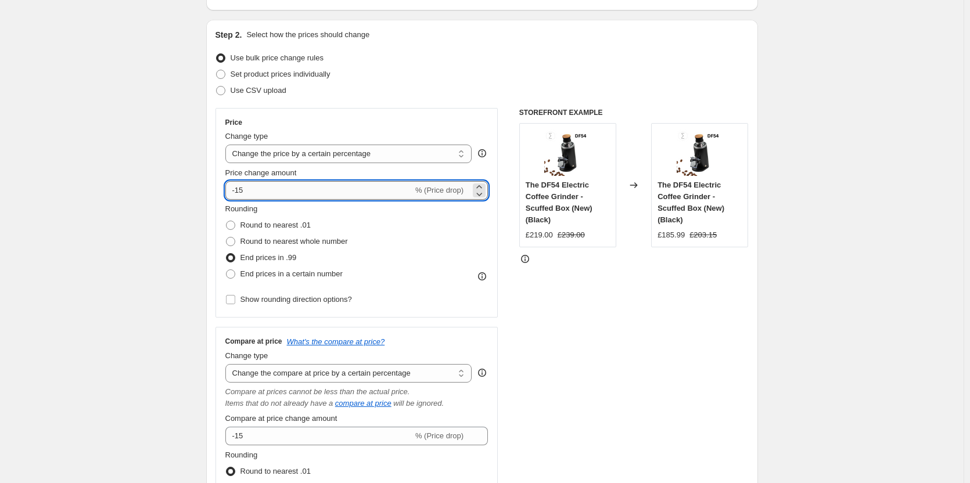
click at [345, 189] on input "-15" at bounding box center [319, 190] width 188 height 19
type input "-1"
type input "-20"
click at [310, 428] on input "-15" at bounding box center [319, 436] width 188 height 19
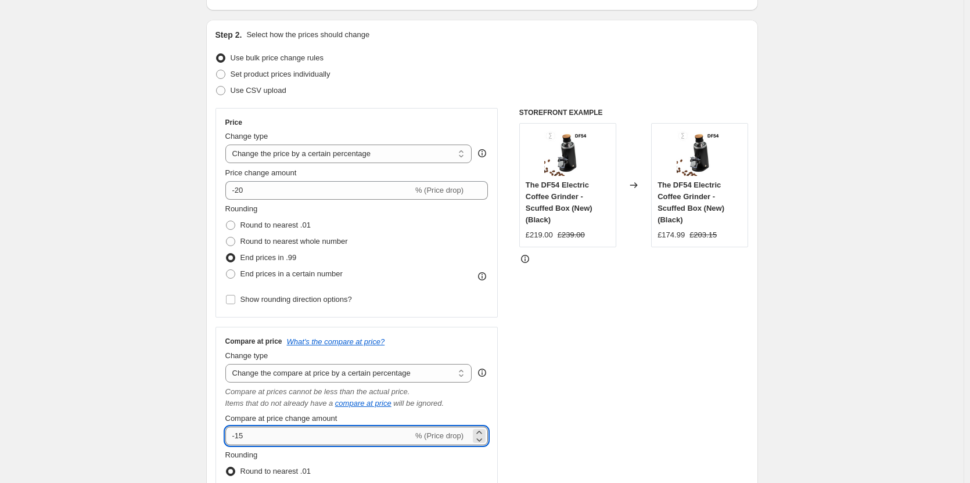
type input "-1"
click at [523, 360] on div "STOREFRONT EXAMPLE The DF54 Electric Coffee Grinder - Scuffed Box (New) (Black)…" at bounding box center [633, 336] width 229 height 456
click at [386, 439] on input "-20" at bounding box center [319, 436] width 188 height 19
type input "-2"
type input "-10"
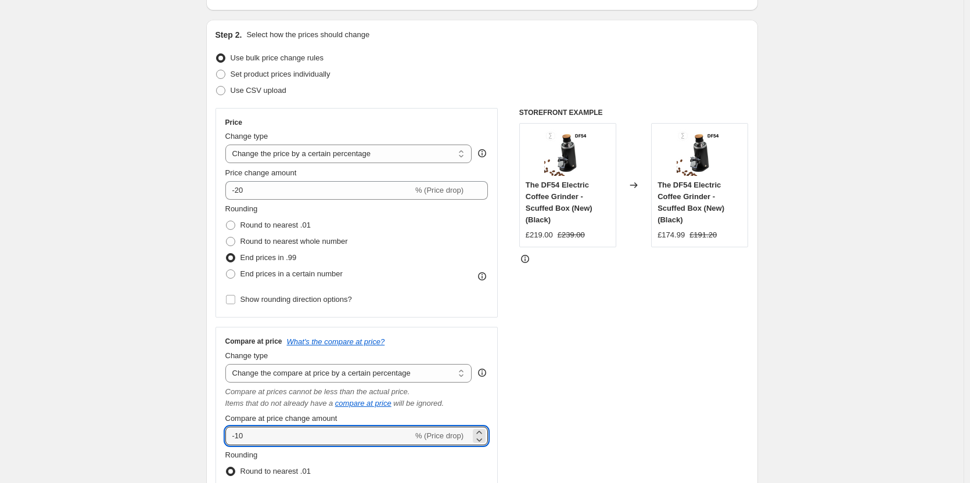
click at [584, 353] on div "STOREFRONT EXAMPLE The DF54 Electric Coffee Grinder - Scuffed Box (New) (Black)…" at bounding box center [633, 336] width 229 height 456
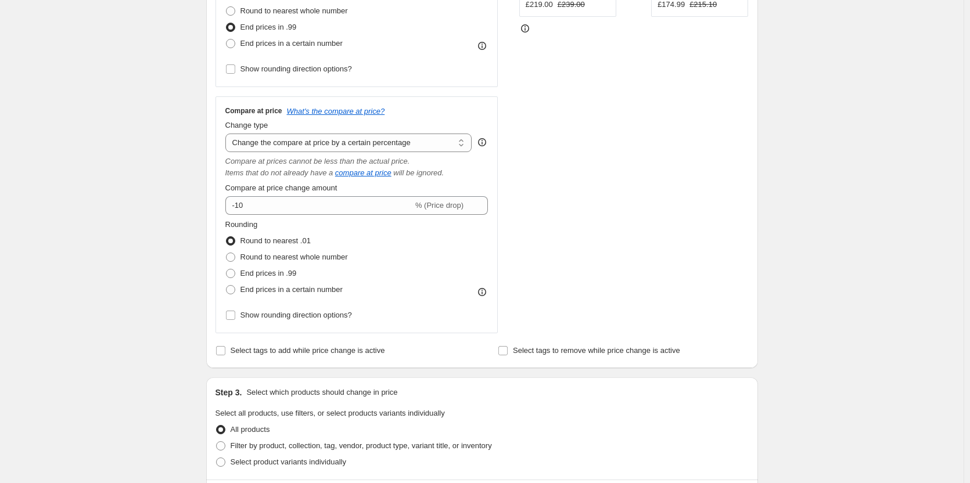
scroll to position [338, 0]
click at [290, 259] on span "Round to nearest whole number" at bounding box center [294, 255] width 107 height 9
click at [227, 252] on input "Round to nearest whole number" at bounding box center [226, 251] width 1 height 1
radio input "true"
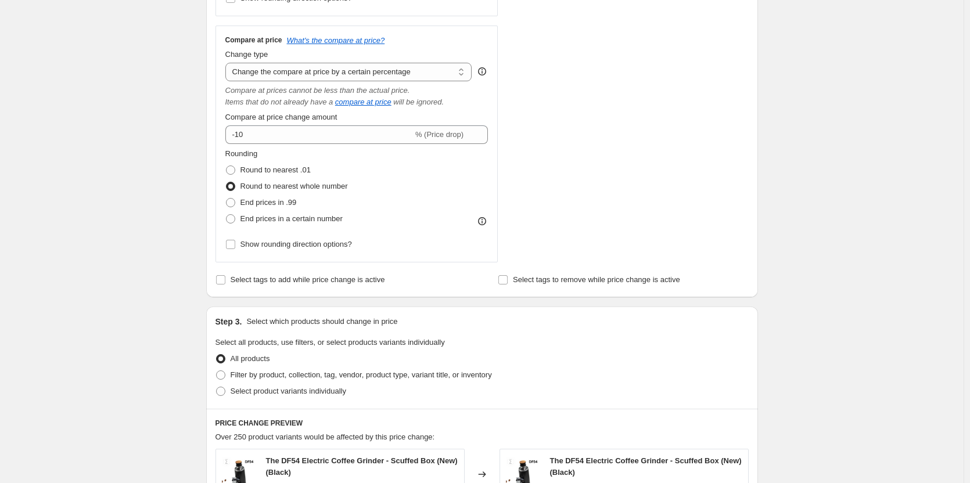
scroll to position [396, 0]
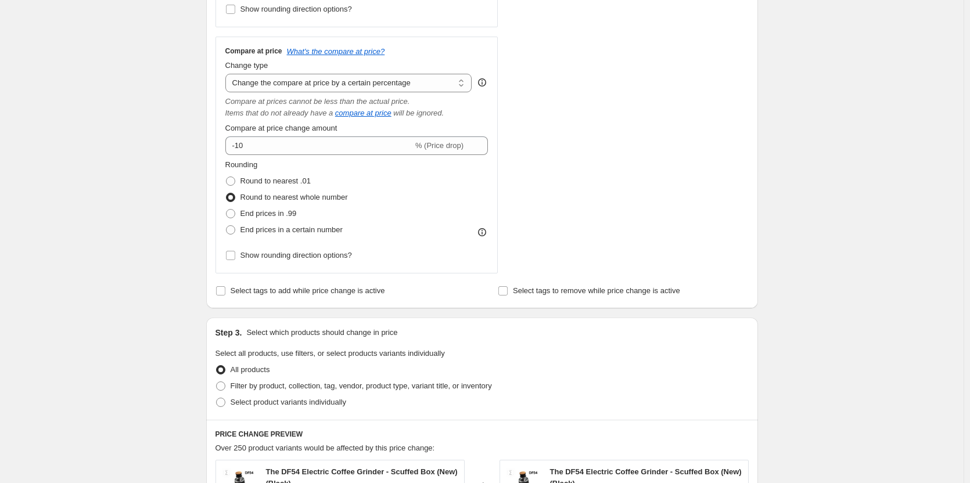
click at [315, 204] on label "Round to nearest whole number" at bounding box center [286, 197] width 123 height 16
click at [227, 193] on input "Round to nearest whole number" at bounding box center [226, 193] width 1 height 1
click at [296, 185] on span "Round to nearest .01" at bounding box center [276, 181] width 70 height 9
click at [227, 177] on input "Round to nearest .01" at bounding box center [226, 177] width 1 height 1
radio input "true"
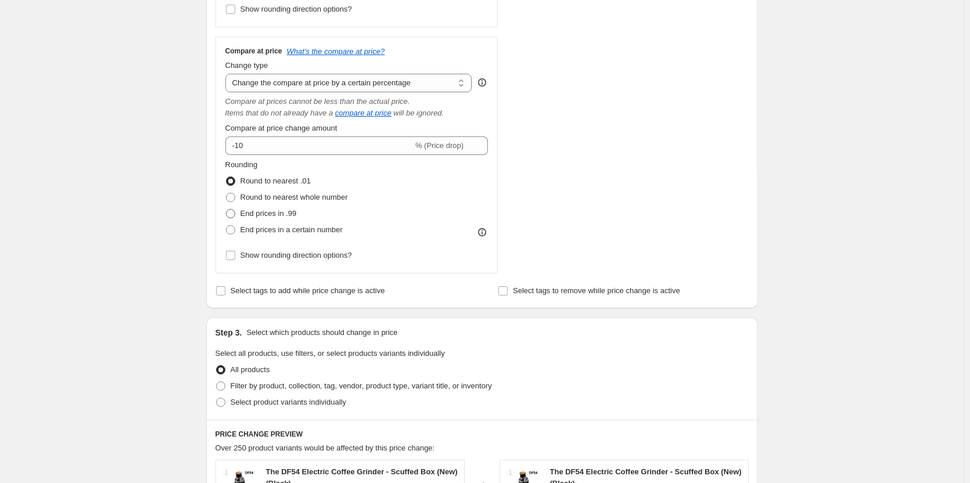
click at [279, 218] on span "End prices in .99" at bounding box center [269, 213] width 56 height 9
click at [227, 210] on input "End prices in .99" at bounding box center [226, 209] width 1 height 1
radio input "true"
click at [310, 182] on span "Round to nearest .01" at bounding box center [276, 181] width 70 height 9
click at [227, 177] on input "Round to nearest .01" at bounding box center [226, 177] width 1 height 1
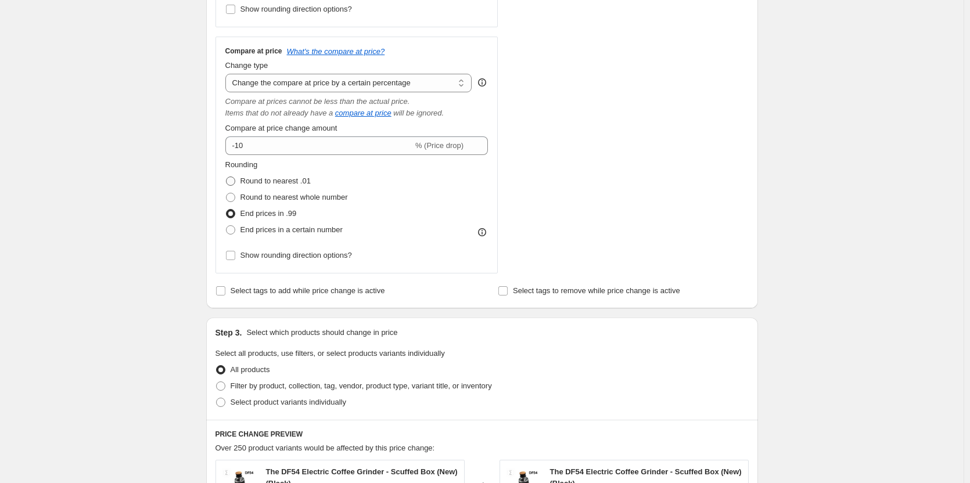
radio input "true"
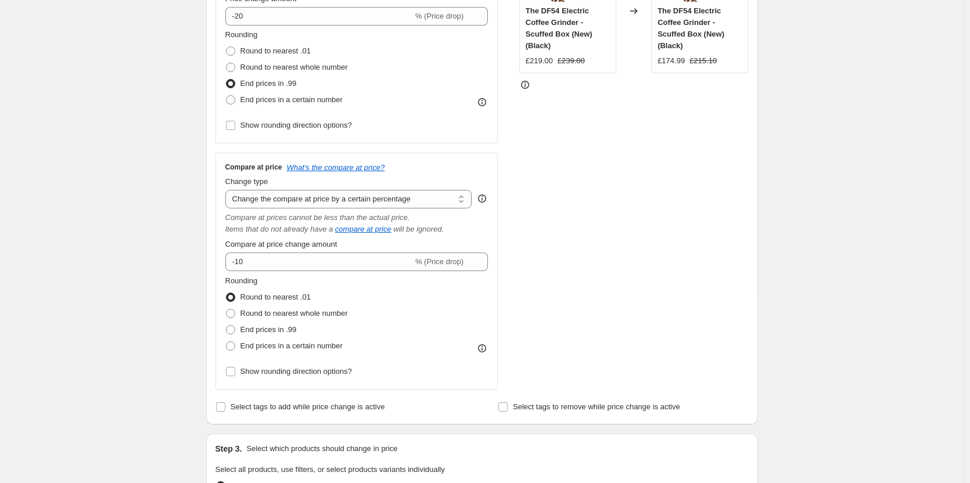
click at [654, 230] on div "STOREFRONT EXAMPLE The DF54 Electric Coffee Grinder - Scuffed Box (New) (Black)…" at bounding box center [633, 162] width 229 height 456
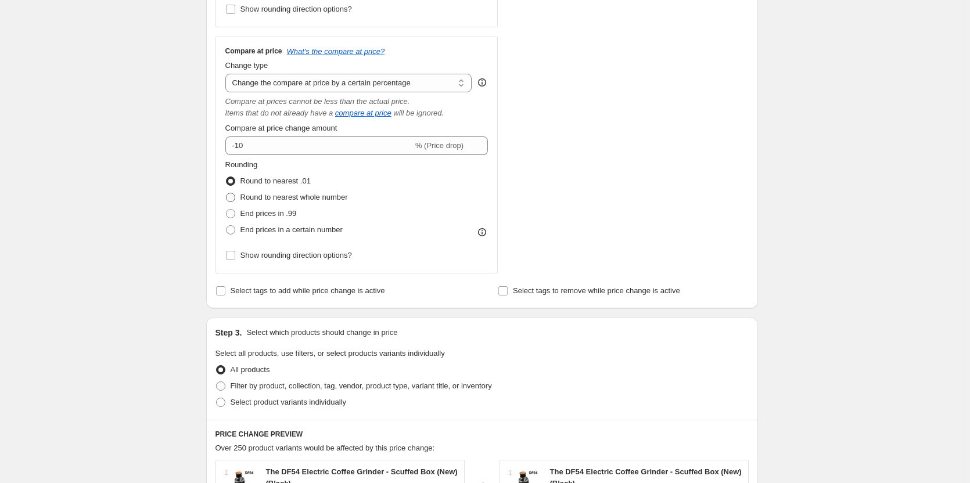
click at [302, 204] on label "Round to nearest whole number" at bounding box center [286, 197] width 123 height 16
click at [227, 193] on input "Round to nearest whole number" at bounding box center [226, 193] width 1 height 1
radio input "true"
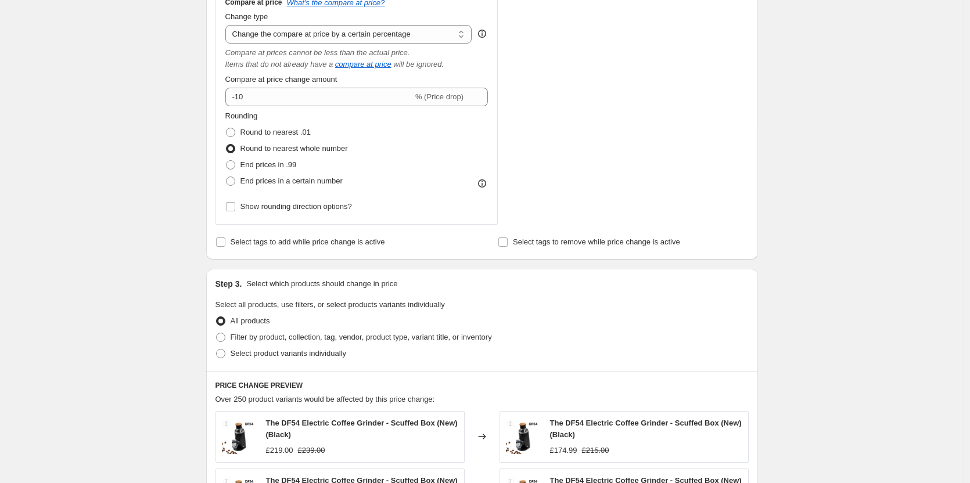
scroll to position [454, 0]
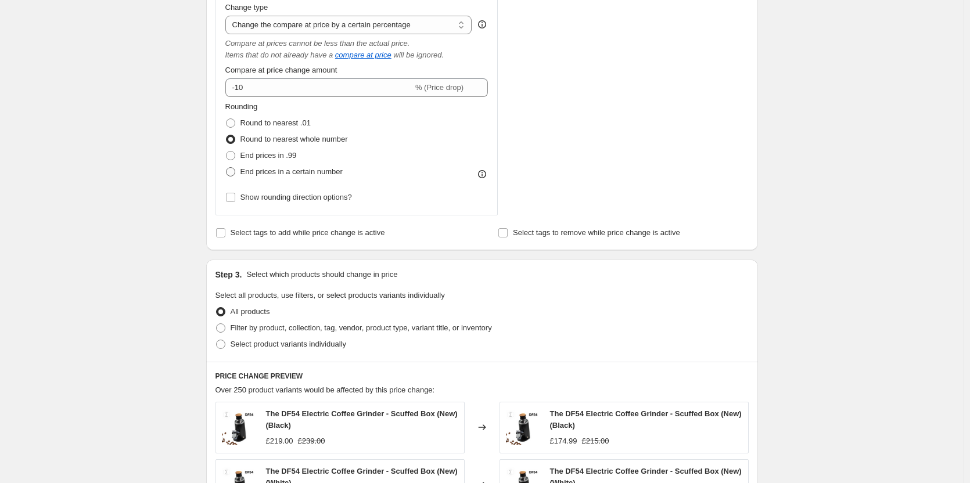
click at [310, 175] on span "End prices in a certain number" at bounding box center [292, 171] width 102 height 9
click at [227, 168] on input "End prices in a certain number" at bounding box center [226, 167] width 1 height 1
radio input "true"
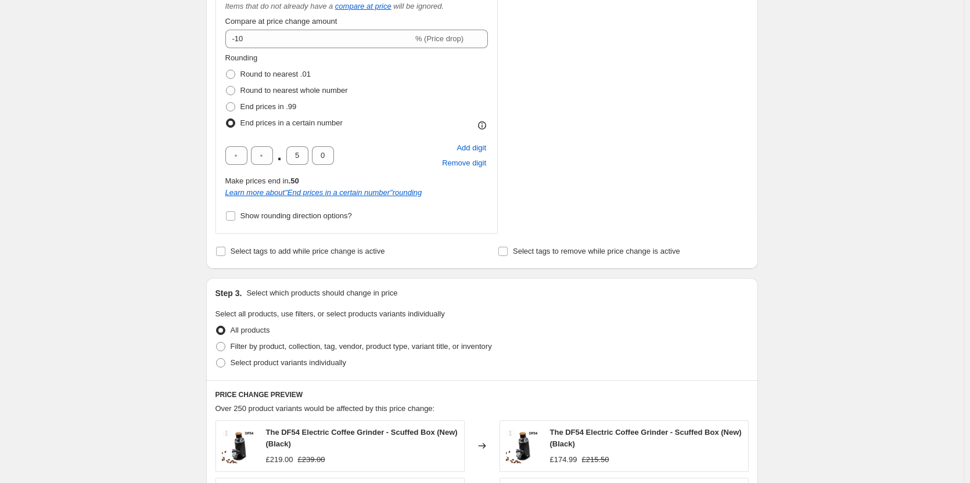
scroll to position [512, 0]
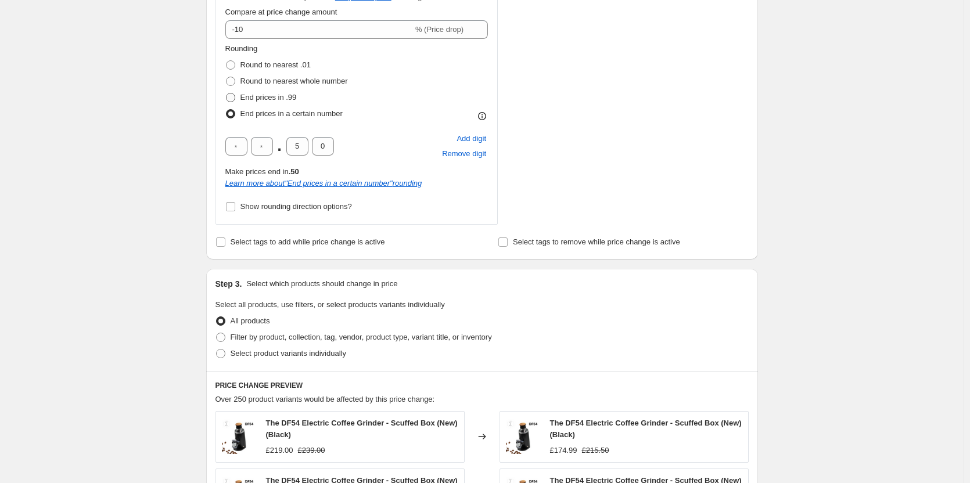
click at [293, 100] on span "End prices in .99" at bounding box center [269, 97] width 56 height 9
click at [227, 94] on input "End prices in .99" at bounding box center [226, 93] width 1 height 1
radio input "true"
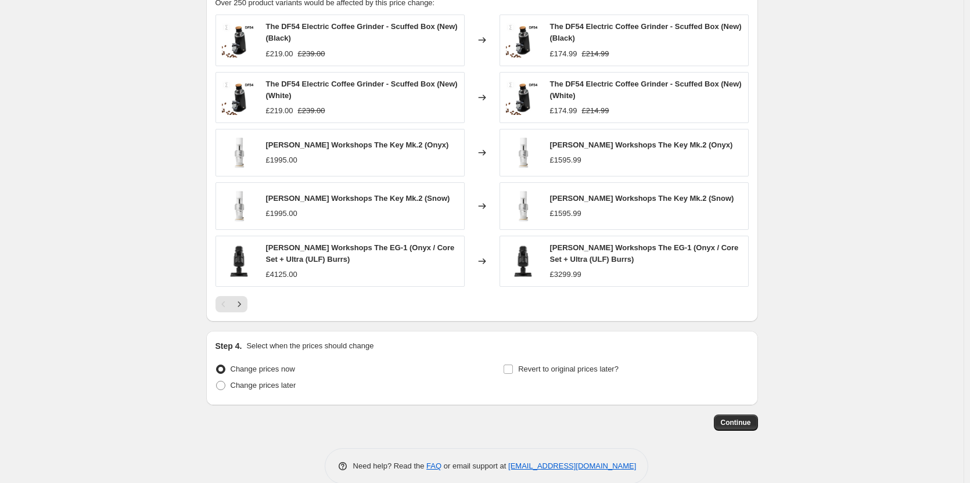
scroll to position [861, 0]
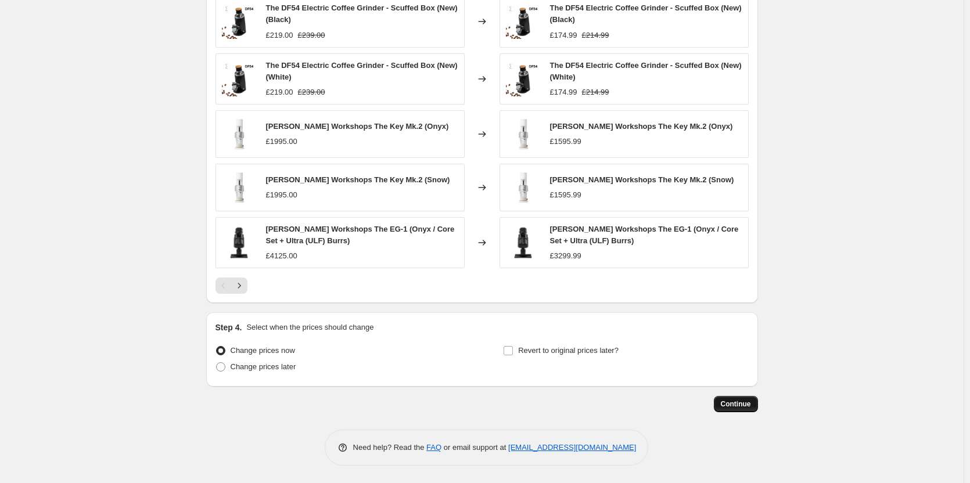
click at [748, 397] on button "Continue" at bounding box center [736, 404] width 44 height 16
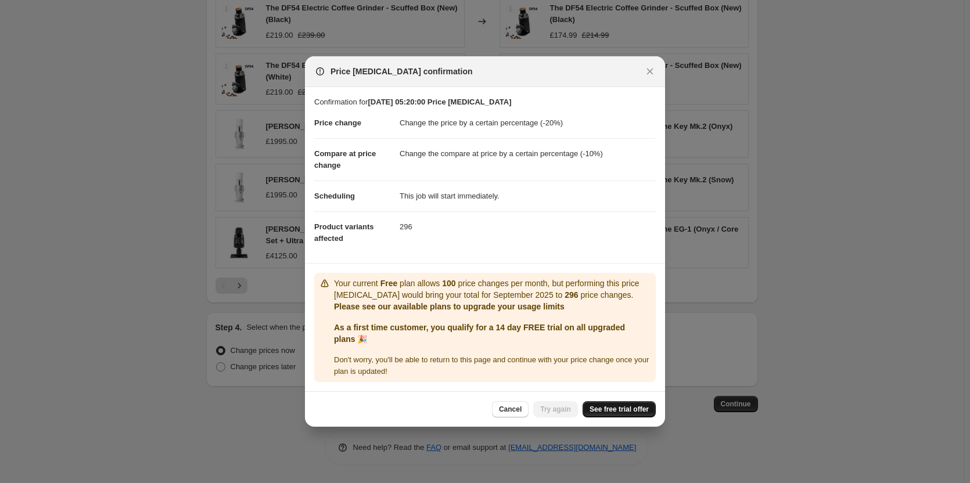
click at [609, 410] on span "See free trial offer" at bounding box center [619, 409] width 59 height 9
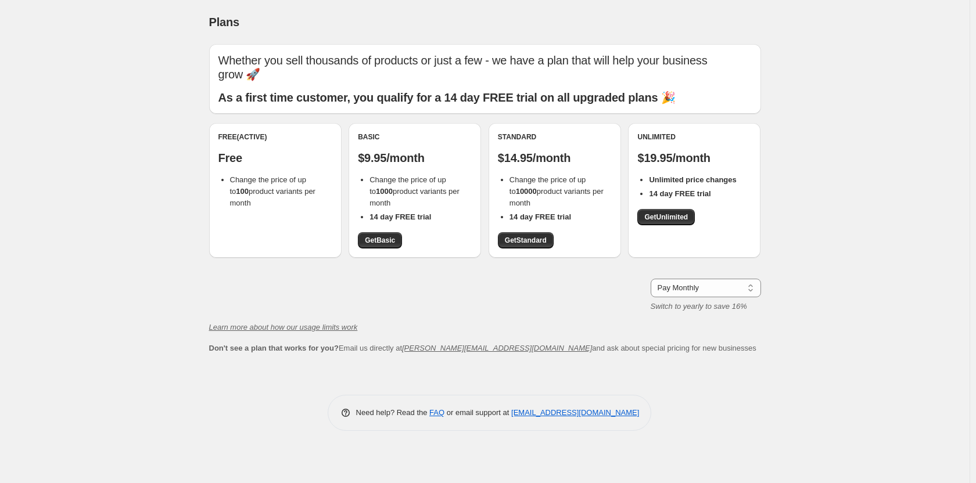
click at [431, 258] on div "Free (Active) Free Change the price of up to 100 product variants per month Bas…" at bounding box center [485, 196] width 552 height 146
click at [387, 243] on span "Get Basic" at bounding box center [380, 240] width 30 height 9
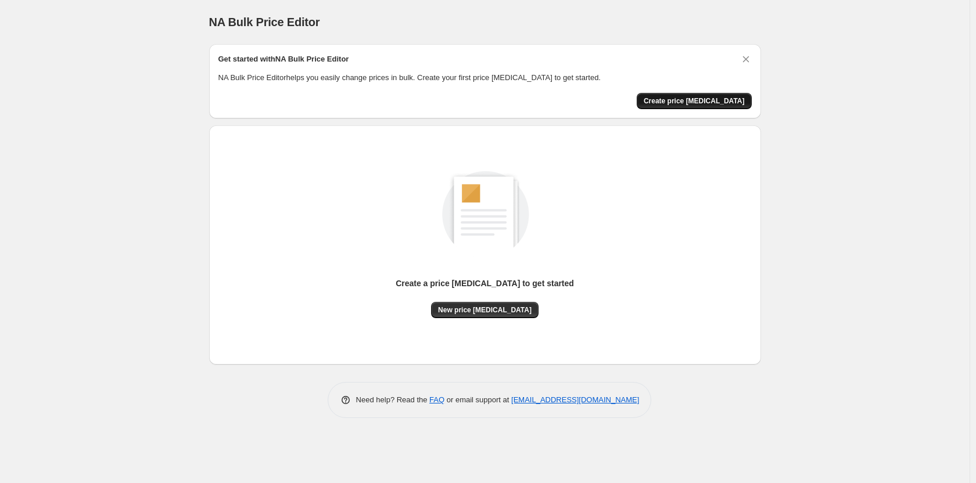
click at [726, 99] on span "Create price change job" at bounding box center [694, 100] width 101 height 9
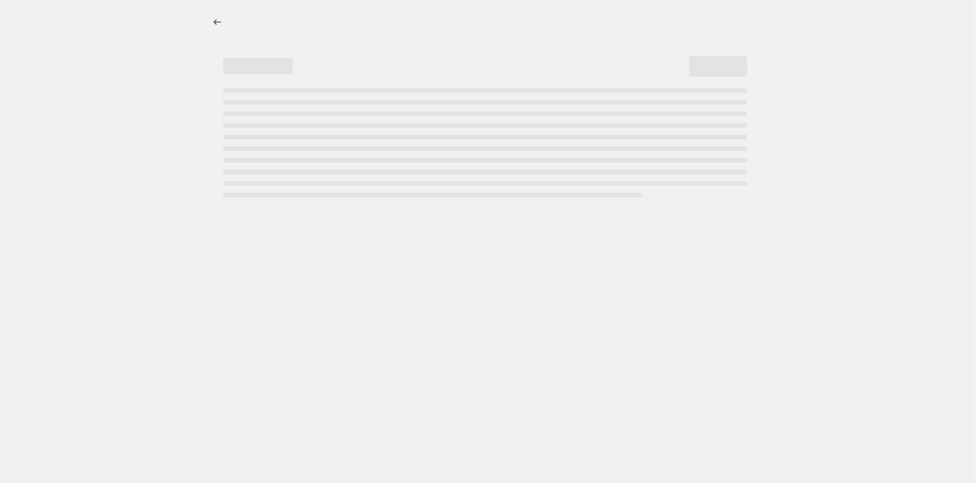
select select "percentage"
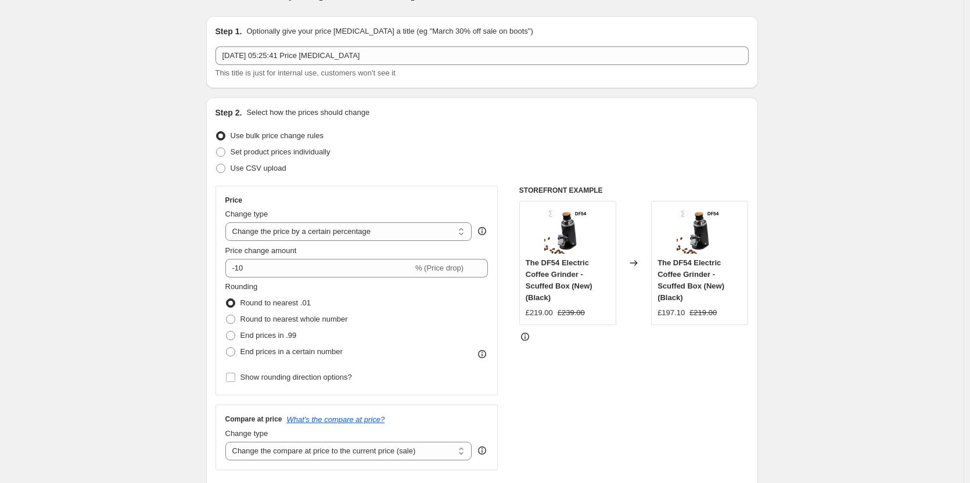
scroll to position [58, 0]
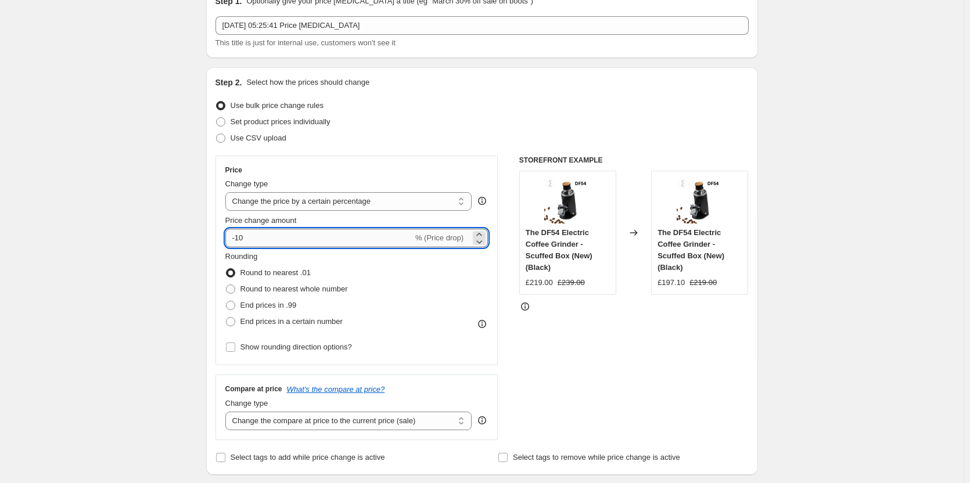
click at [368, 239] on input "-10" at bounding box center [319, 238] width 188 height 19
type input "-1"
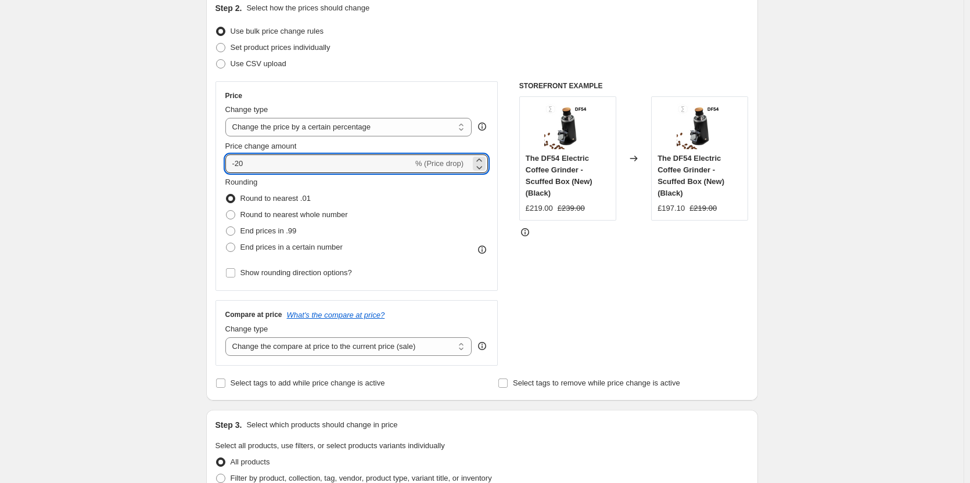
scroll to position [174, 0]
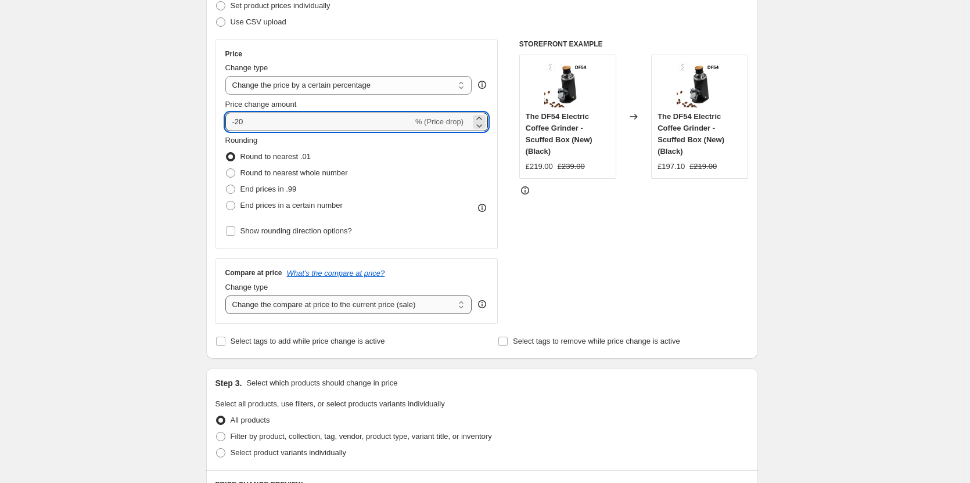
type input "-20"
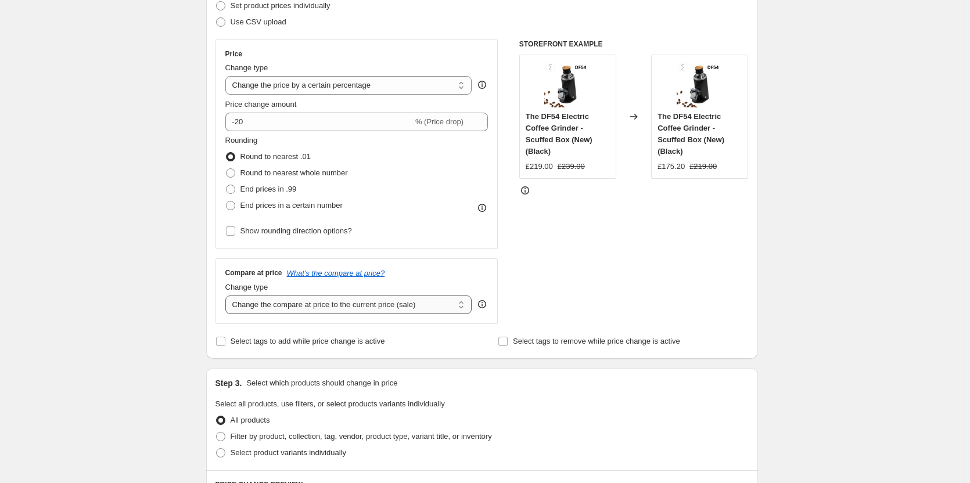
click at [387, 306] on select "Change the compare at price to the current price (sale) Change the compare at p…" at bounding box center [348, 305] width 247 height 19
click at [417, 303] on select "Change the compare at price to the current price (sale) Change the compare at p…" at bounding box center [348, 305] width 247 height 19
select select "percentage"
click at [228, 296] on select "Change the compare at price to the current price (sale) Change the compare at p…" at bounding box center [348, 305] width 247 height 19
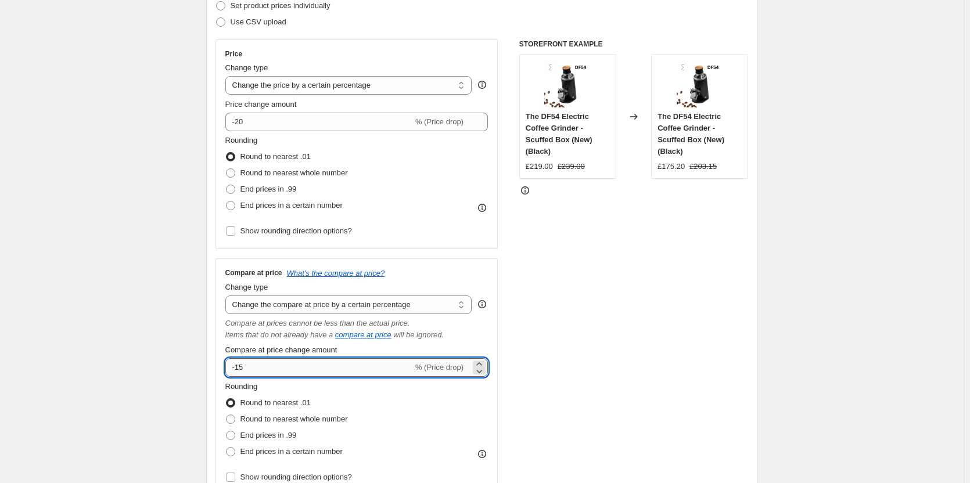
click at [374, 363] on input "-15" at bounding box center [319, 367] width 188 height 19
click at [608, 268] on div "STOREFRONT EXAMPLE The DF54 Electric Coffee Grinder - Scuffed Box (New) (Black)…" at bounding box center [633, 268] width 229 height 456
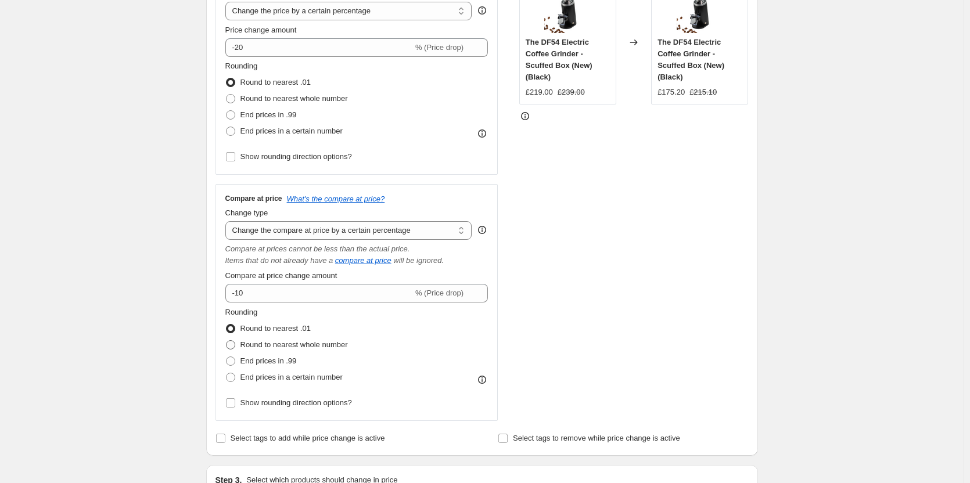
scroll to position [290, 0]
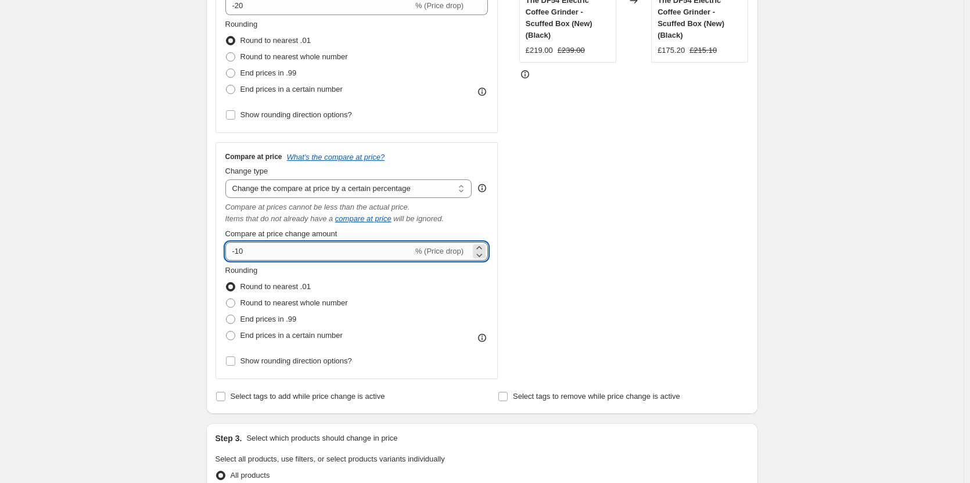
click at [325, 255] on input "-10" at bounding box center [319, 251] width 188 height 19
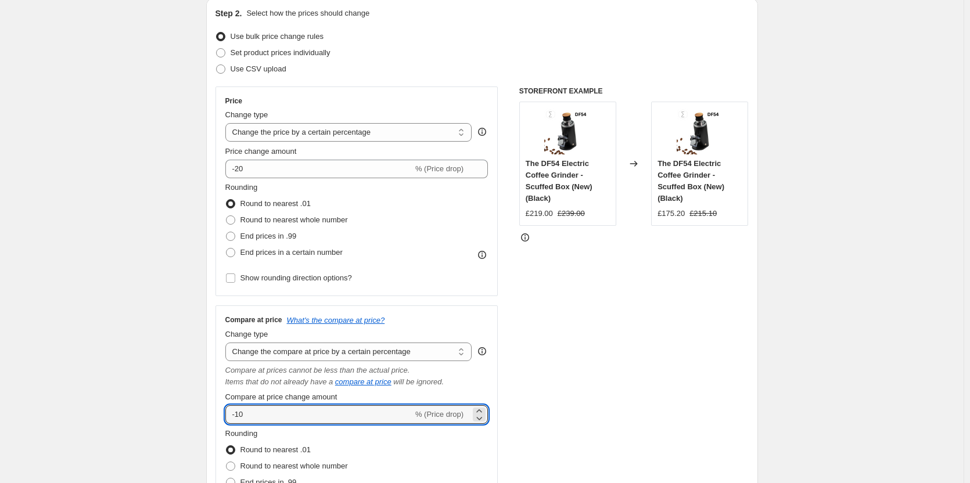
scroll to position [116, 0]
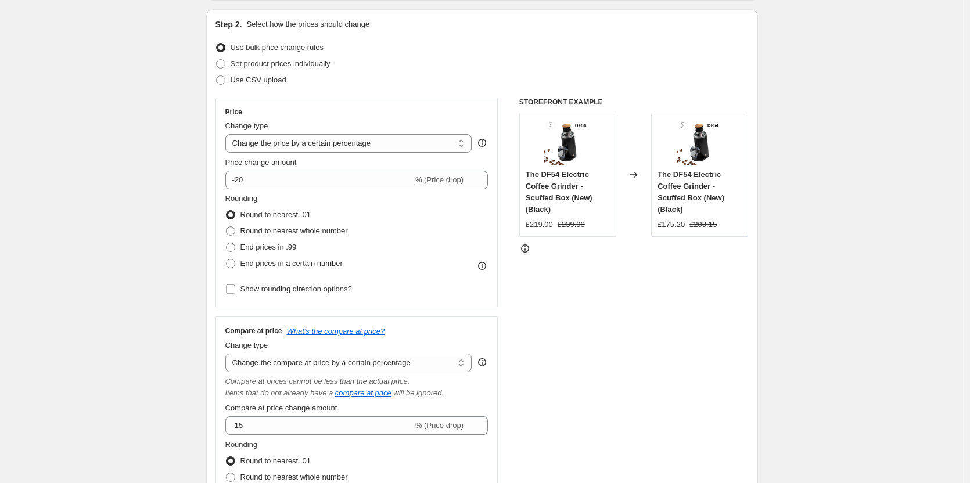
click at [570, 349] on div "STOREFRONT EXAMPLE The DF54 Electric Coffee Grinder - Scuffed Box (New) (Black)…" at bounding box center [633, 326] width 229 height 456
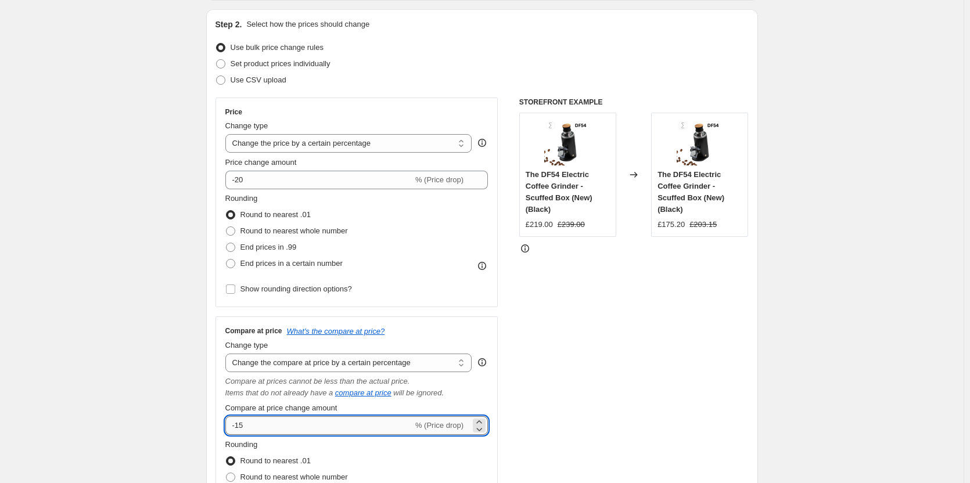
click at [366, 428] on input "-15" at bounding box center [319, 426] width 188 height 19
type input "-10"
click at [575, 372] on div "STOREFRONT EXAMPLE The DF54 Electric Coffee Grinder - Scuffed Box (New) (Black)…" at bounding box center [633, 326] width 229 height 456
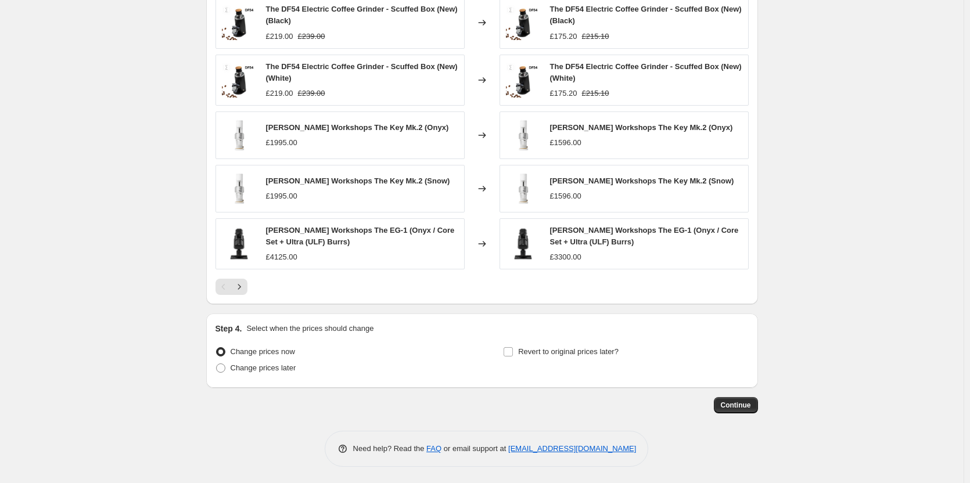
scroll to position [861, 0]
click at [735, 408] on span "Continue" at bounding box center [736, 404] width 30 height 9
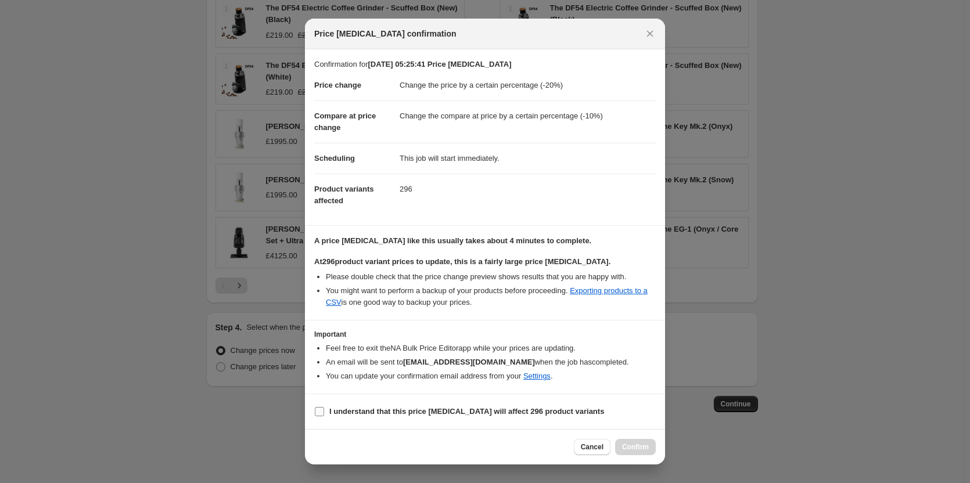
click at [369, 411] on b "I understand that this price [MEDICAL_DATA] will affect 296 product variants" at bounding box center [466, 411] width 275 height 9
click at [324, 411] on input "I understand that this price [MEDICAL_DATA] will affect 296 product variants" at bounding box center [319, 411] width 9 height 9
checkbox input "true"
click at [639, 454] on button "Confirm" at bounding box center [635, 447] width 41 height 16
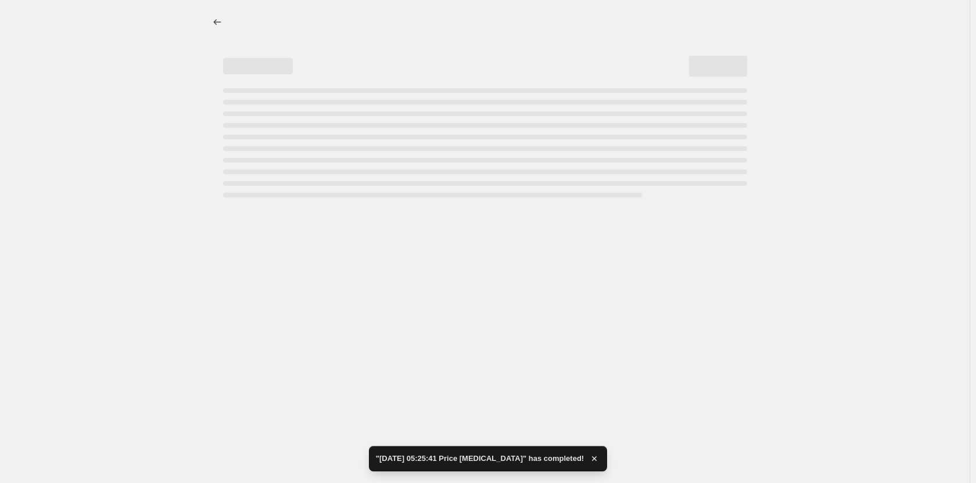
select select "percentage"
